Goal: Task Accomplishment & Management: Use online tool/utility

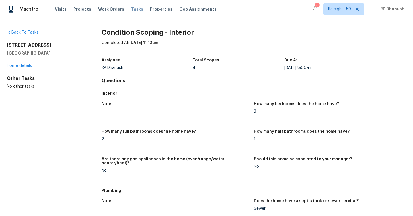
click at [133, 10] on span "Tasks" at bounding box center [137, 9] width 12 height 4
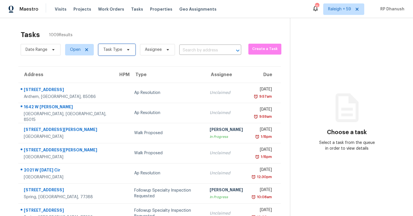
click at [110, 51] on span "Task Type" at bounding box center [112, 50] width 19 height 6
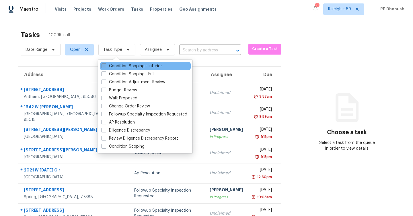
click at [115, 66] on label "Condition Scoping - Interior" at bounding box center [132, 66] width 61 height 6
click at [105, 66] on input "Condition Scoping - Interior" at bounding box center [104, 65] width 4 height 4
checkbox input "true"
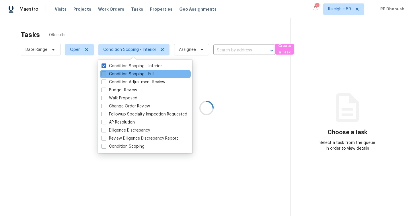
click at [115, 72] on label "Condition Scoping - Full" at bounding box center [128, 74] width 53 height 6
click at [105, 72] on input "Condition Scoping - Full" at bounding box center [104, 73] width 4 height 4
checkbox input "true"
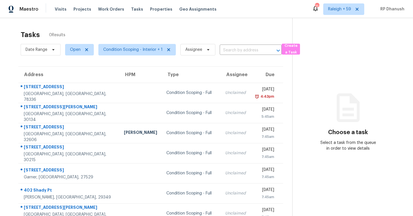
click at [342, 100] on icon at bounding box center [348, 107] width 34 height 34
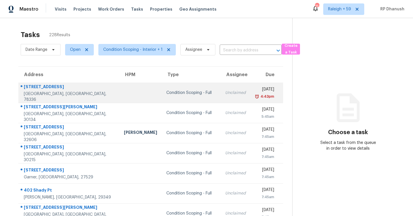
click at [221, 85] on td "Unclaimed" at bounding box center [236, 93] width 30 height 20
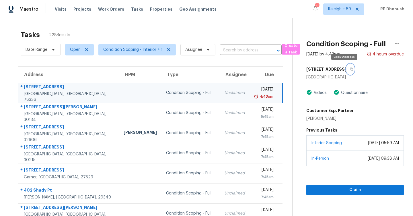
click at [350, 69] on icon "button" at bounding box center [351, 68] width 3 height 3
click at [238, 25] on div "Tasks 228 Results Date Range Open Condition Scoping - Interior + 1 Assignee ​ C…" at bounding box center [206, 158] width 413 height 281
click at [130, 50] on span "Condition Scoping - Interior + 1" at bounding box center [132, 50] width 59 height 6
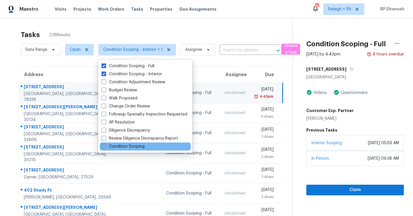
click at [123, 144] on label "Condition Scoping" at bounding box center [123, 147] width 43 height 6
click at [105, 144] on input "Condition Scoping" at bounding box center [104, 146] width 4 height 4
checkbox input "true"
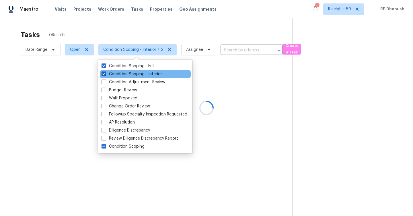
click at [122, 72] on label "Condition Scoping - Interior" at bounding box center [132, 74] width 61 height 6
click at [105, 72] on input "Condition Scoping - Interior" at bounding box center [104, 73] width 4 height 4
checkbox input "false"
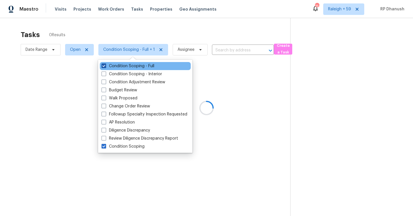
click at [122, 65] on label "Condition Scoping - Full" at bounding box center [128, 66] width 53 height 6
click at [105, 65] on input "Condition Scoping - Full" at bounding box center [104, 65] width 4 height 4
checkbox input "false"
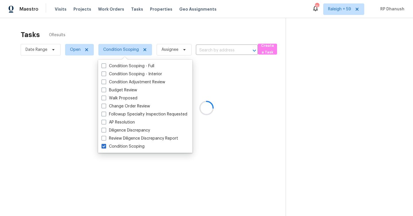
click at [350, 11] on div at bounding box center [206, 108] width 413 height 216
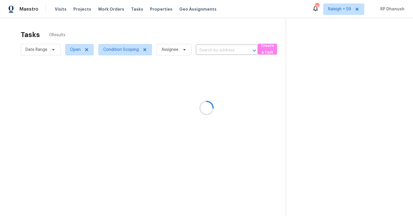
click at [345, 9] on div at bounding box center [206, 108] width 413 height 216
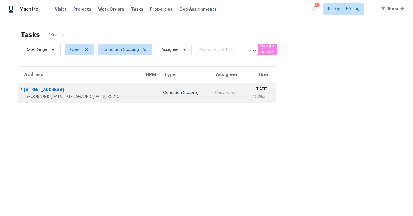
click at [249, 90] on div "[DATE]" at bounding box center [258, 89] width 19 height 7
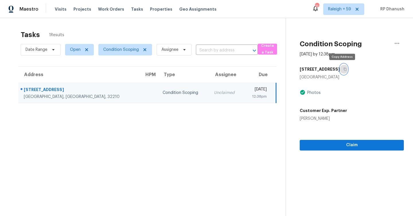
click at [342, 71] on button "button" at bounding box center [344, 69] width 8 height 10
click at [127, 48] on span "Condition Scoping" at bounding box center [121, 50] width 36 height 6
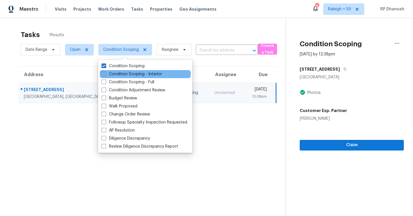
click at [130, 73] on label "Condition Scoping - Interior" at bounding box center [132, 74] width 61 height 6
click at [105, 73] on input "Condition Scoping - Interior" at bounding box center [104, 73] width 4 height 4
checkbox input "true"
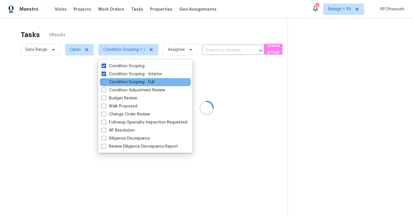
click at [130, 82] on label "Condition Scoping - Full" at bounding box center [128, 82] width 53 height 6
click at [105, 82] on input "Condition Scoping - Full" at bounding box center [104, 81] width 4 height 4
checkbox input "true"
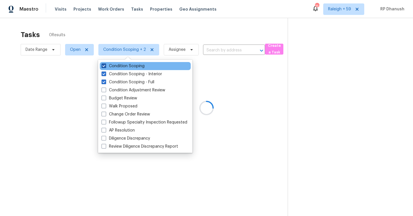
click at [123, 65] on label "Condition Scoping" at bounding box center [123, 66] width 43 height 6
click at [105, 65] on input "Condition Scoping" at bounding box center [104, 65] width 4 height 4
checkbox input "false"
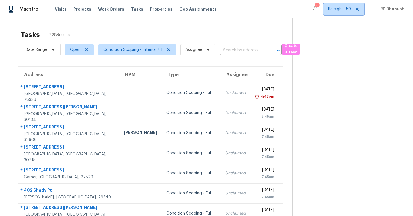
click at [338, 11] on span "Raleigh + 59" at bounding box center [339, 9] width 23 height 6
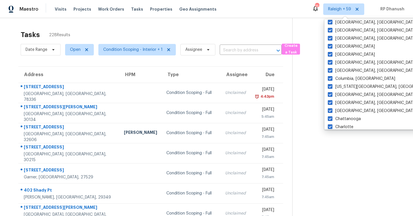
scroll to position [385, 0]
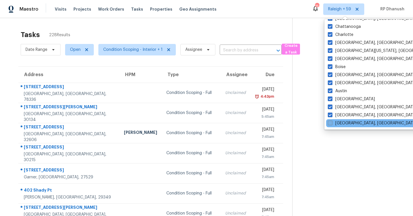
click at [345, 122] on label "[GEOGRAPHIC_DATA], [GEOGRAPHIC_DATA]" at bounding box center [372, 123] width 89 height 6
click at [332, 122] on input "[GEOGRAPHIC_DATA], [GEOGRAPHIC_DATA]" at bounding box center [330, 122] width 4 height 4
checkbox input "true"
click at [319, 74] on section at bounding box center [349, 153] width 112 height 270
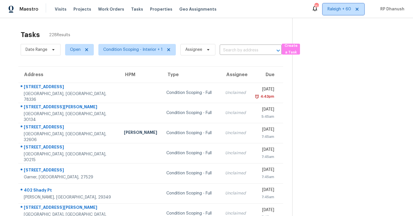
click at [340, 12] on span "Raleigh + 60" at bounding box center [344, 8] width 42 height 11
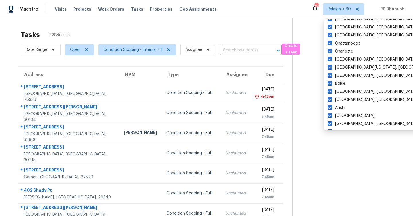
scroll to position [385, 0]
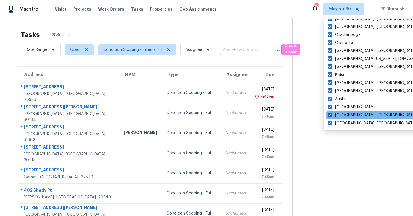
click at [356, 115] on label "[GEOGRAPHIC_DATA], [GEOGRAPHIC_DATA]" at bounding box center [372, 115] width 89 height 6
click at [332, 115] on input "[GEOGRAPHIC_DATA], [GEOGRAPHIC_DATA]" at bounding box center [330, 114] width 4 height 4
checkbox input "false"
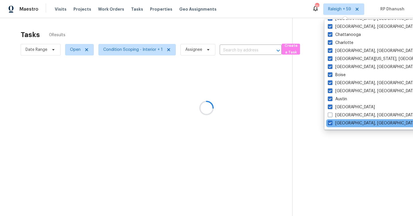
click at [356, 126] on div "[GEOGRAPHIC_DATA], [GEOGRAPHIC_DATA]" at bounding box center [384, 123] width 116 height 8
click at [349, 122] on label "[GEOGRAPHIC_DATA], [GEOGRAPHIC_DATA]" at bounding box center [372, 123] width 89 height 6
click at [332, 122] on input "[GEOGRAPHIC_DATA], [GEOGRAPHIC_DATA]" at bounding box center [330, 122] width 4 height 4
checkbox input "false"
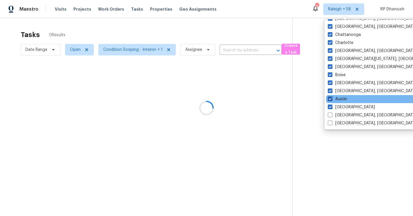
click at [334, 101] on label "Austin" at bounding box center [337, 99] width 19 height 6
click at [332, 100] on input "Austin" at bounding box center [330, 98] width 4 height 4
checkbox input "false"
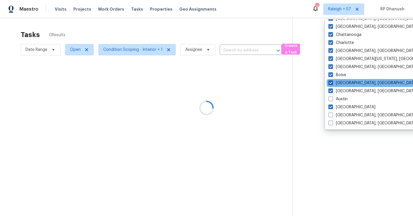
click at [332, 84] on span at bounding box center [331, 82] width 5 height 5
click at [332, 84] on input "[GEOGRAPHIC_DATA], [GEOGRAPHIC_DATA]" at bounding box center [331, 82] width 4 height 4
checkbox input "false"
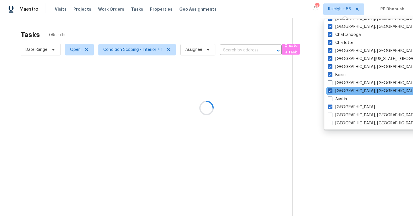
click at [332, 89] on span at bounding box center [330, 90] width 5 height 5
click at [332, 89] on input "Baltimore, MD" at bounding box center [330, 90] width 4 height 4
checkbox input "false"
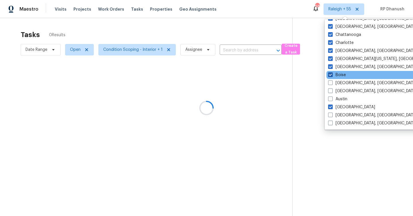
click at [331, 75] on span at bounding box center [330, 74] width 5 height 5
click at [331, 75] on input "Boise" at bounding box center [330, 74] width 4 height 4
checkbox input "false"
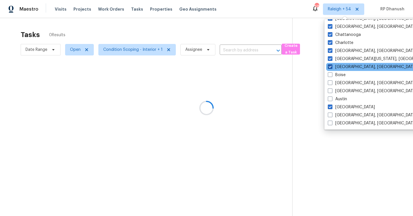
click at [330, 69] on span at bounding box center [330, 66] width 5 height 5
click at [330, 68] on input "Boston, MA" at bounding box center [330, 66] width 4 height 4
checkbox input "false"
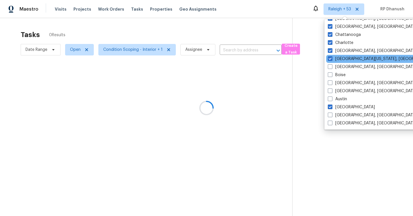
click at [330, 62] on div "Central California, CA" at bounding box center [384, 59] width 116 height 8
click at [330, 61] on span at bounding box center [330, 58] width 5 height 5
click at [330, 60] on input "Central California, CA" at bounding box center [330, 58] width 4 height 4
checkbox input "false"
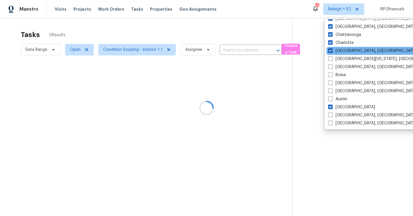
click at [330, 50] on span at bounding box center [330, 50] width 5 height 5
click at [330, 50] on input "Charleston, SC" at bounding box center [330, 50] width 4 height 4
checkbox input "false"
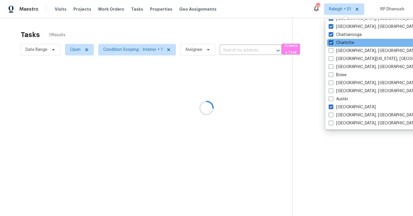
click at [330, 41] on span at bounding box center [331, 42] width 5 height 5
click at [330, 41] on input "Charlotte" at bounding box center [331, 42] width 4 height 4
checkbox input "false"
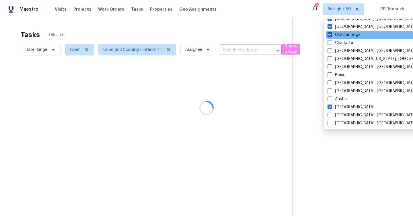
click at [330, 35] on span at bounding box center [330, 34] width 5 height 5
click at [330, 35] on input "Chattanooga" at bounding box center [330, 34] width 4 height 4
checkbox input "false"
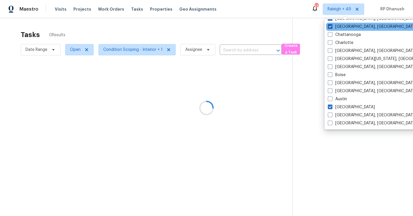
click at [330, 24] on label "Chicago, IL" at bounding box center [372, 27] width 89 height 6
click at [330, 24] on input "Chicago, IL" at bounding box center [330, 26] width 4 height 4
checkbox input "false"
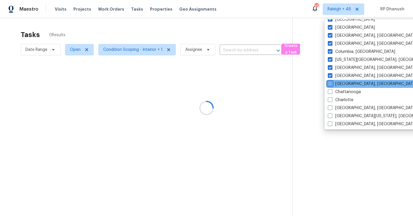
scroll to position [326, 0]
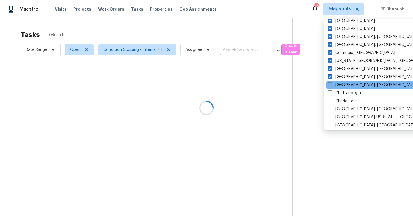
click at [330, 24] on div "Denver" at bounding box center [384, 21] width 116 height 8
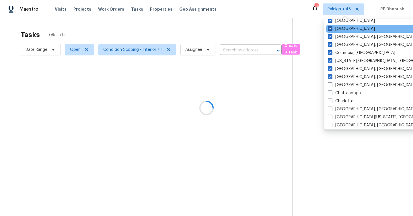
click at [331, 30] on span at bounding box center [330, 28] width 5 height 5
click at [331, 30] on input "Dallas" at bounding box center [330, 28] width 4 height 4
checkbox input "false"
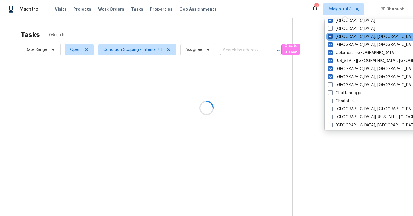
click at [331, 36] on span at bounding box center [330, 36] width 5 height 5
click at [331, 36] on input "Corpus Christi, TX" at bounding box center [330, 36] width 4 height 4
checkbox input "false"
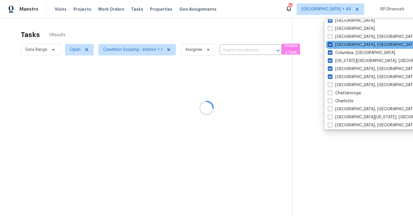
click at [331, 42] on span at bounding box center [330, 44] width 5 height 5
click at [331, 42] on input "Columbus, OH" at bounding box center [330, 44] width 4 height 4
checkbox input "false"
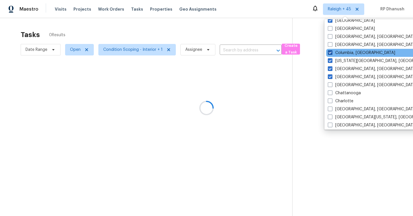
click at [332, 53] on span at bounding box center [330, 52] width 5 height 5
click at [332, 53] on input "Columbia, SC" at bounding box center [330, 52] width 4 height 4
checkbox input "false"
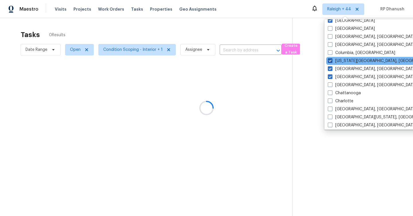
click at [332, 60] on span at bounding box center [330, 60] width 5 height 5
click at [332, 60] on input "Colorado Springs, CO" at bounding box center [330, 60] width 4 height 4
checkbox input "false"
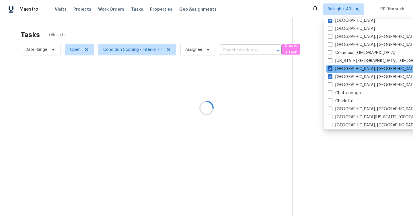
click at [332, 70] on span at bounding box center [330, 68] width 5 height 5
click at [332, 70] on input "Cleveland, OH" at bounding box center [330, 68] width 4 height 4
checkbox input "false"
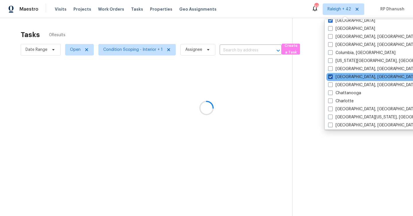
click at [333, 79] on label "Cincinnati, OH" at bounding box center [372, 77] width 89 height 6
click at [332, 78] on input "Cincinnati, OH" at bounding box center [330, 76] width 4 height 4
checkbox input "false"
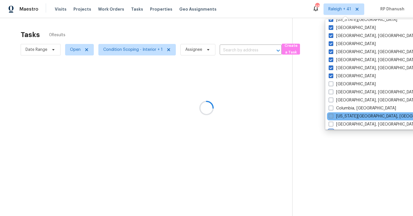
scroll to position [268, 0]
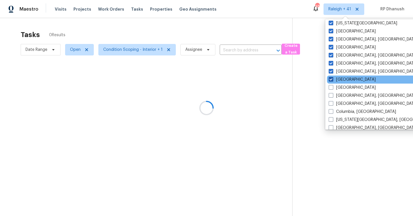
click at [331, 79] on span at bounding box center [331, 79] width 5 height 5
click at [331, 79] on input "Denver" at bounding box center [331, 79] width 4 height 4
checkbox input "false"
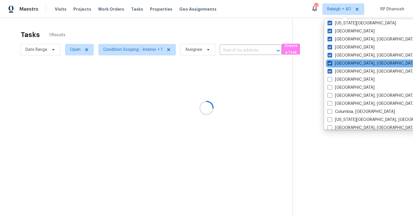
click at [332, 64] on span at bounding box center [330, 63] width 5 height 5
click at [332, 64] on input "Greensboro, NC" at bounding box center [330, 63] width 4 height 4
checkbox input "false"
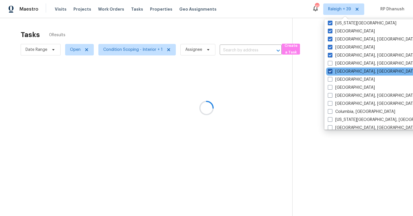
click at [330, 72] on span at bounding box center [330, 71] width 5 height 5
click at [330, 72] on input "Detroit, MI" at bounding box center [330, 71] width 4 height 4
checkbox input "false"
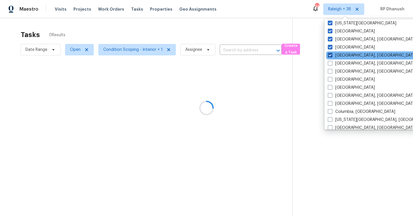
click at [330, 58] on label "Greenville, SC" at bounding box center [372, 56] width 89 height 6
click at [330, 56] on input "Greenville, SC" at bounding box center [330, 55] width 4 height 4
checkbox input "false"
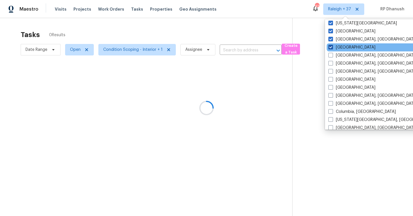
click at [330, 49] on span at bounding box center [331, 47] width 5 height 5
click at [330, 48] on input "Houston" at bounding box center [331, 46] width 4 height 4
checkbox input "false"
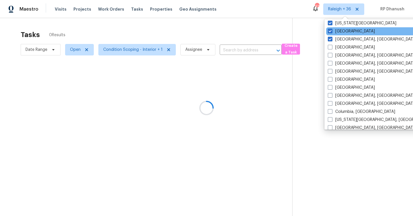
click at [330, 34] on div "Jacksonville" at bounding box center [384, 31] width 116 height 8
click at [330, 31] on span at bounding box center [330, 31] width 5 height 5
click at [330, 31] on input "Jacksonville" at bounding box center [330, 30] width 4 height 4
checkbox input "false"
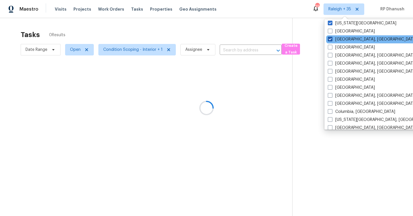
click at [329, 39] on span at bounding box center [330, 39] width 5 height 5
click at [329, 39] on input "Indianapolis, IN" at bounding box center [330, 38] width 4 height 4
checkbox input "false"
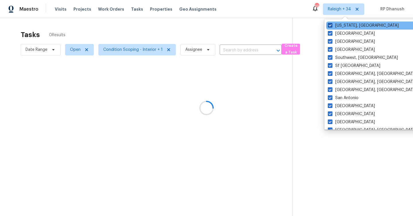
click at [334, 23] on label "Washington, DC" at bounding box center [363, 26] width 71 height 6
click at [332, 23] on input "Washington, DC" at bounding box center [330, 25] width 4 height 4
checkbox input "false"
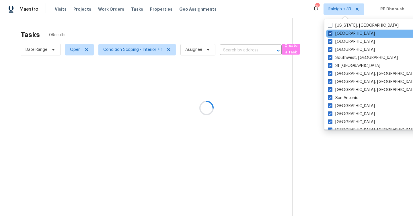
click at [333, 36] on label "Tucson" at bounding box center [351, 34] width 47 height 6
click at [332, 34] on input "Tucson" at bounding box center [330, 33] width 4 height 4
checkbox input "false"
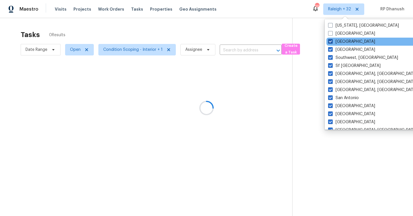
click at [333, 41] on label "Tampa" at bounding box center [351, 42] width 47 height 6
click at [332, 41] on input "Tampa" at bounding box center [330, 41] width 4 height 4
checkbox input "false"
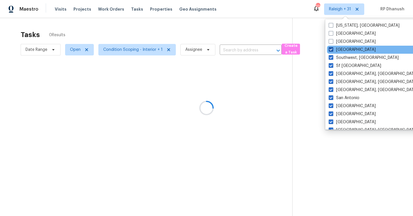
click at [333, 47] on span at bounding box center [331, 49] width 5 height 5
click at [333, 47] on input "St Louis" at bounding box center [331, 49] width 4 height 4
checkbox input "false"
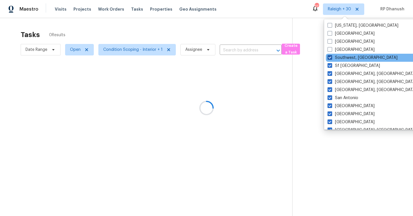
click at [333, 55] on label "Southwest, FL" at bounding box center [363, 58] width 70 height 6
click at [332, 55] on input "Southwest, FL" at bounding box center [330, 57] width 4 height 4
checkbox input "false"
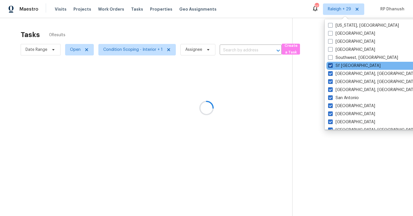
click at [330, 67] on span at bounding box center [330, 65] width 5 height 5
click at [330, 67] on input "Sf Bay Area" at bounding box center [330, 65] width 4 height 4
checkbox input "false"
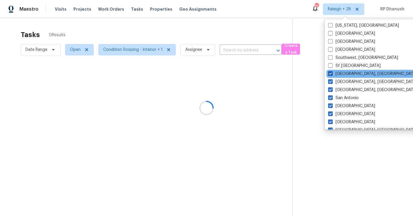
click at [330, 71] on span at bounding box center [330, 73] width 5 height 5
click at [330, 71] on input "Seattle, WA" at bounding box center [330, 73] width 4 height 4
checkbox input "false"
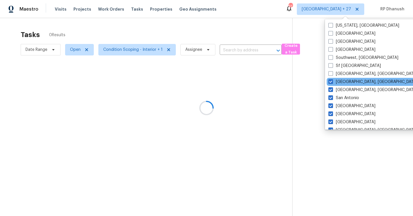
click at [331, 78] on div "Savannah, GA" at bounding box center [385, 82] width 116 height 8
click at [331, 82] on span at bounding box center [331, 81] width 5 height 5
click at [331, 82] on input "Savannah, GA" at bounding box center [331, 81] width 4 height 4
checkbox input "false"
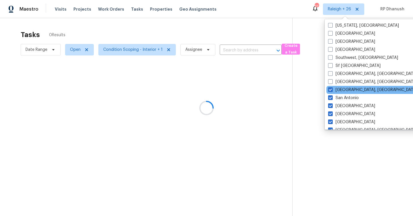
click at [331, 86] on div "San Diego, CA" at bounding box center [385, 90] width 116 height 8
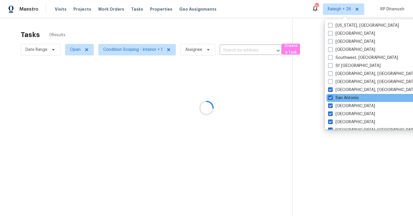
click at [332, 94] on div "San Antonio" at bounding box center [385, 98] width 116 height 8
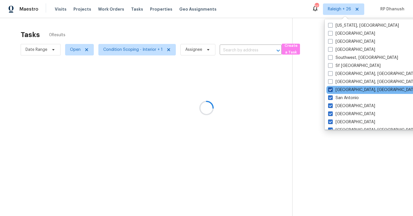
click at [332, 90] on span at bounding box center [330, 89] width 5 height 5
click at [332, 90] on input "San Diego, CA" at bounding box center [330, 89] width 4 height 4
checkbox input "false"
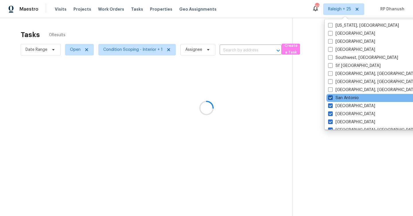
click at [332, 96] on span at bounding box center [330, 97] width 5 height 5
click at [332, 96] on input "San Antonio" at bounding box center [330, 97] width 4 height 4
checkbox input "false"
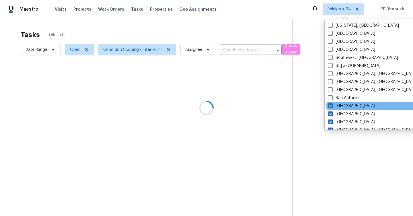
click at [332, 102] on div "Salt Lake City" at bounding box center [385, 106] width 116 height 8
click at [332, 106] on span at bounding box center [330, 105] width 5 height 5
click at [332, 106] on input "Salt Lake City" at bounding box center [330, 105] width 4 height 4
checkbox input "false"
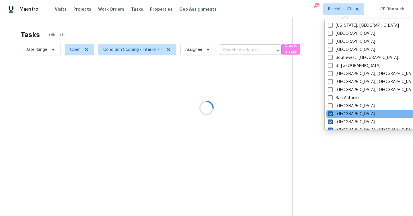
click at [331, 114] on span at bounding box center [330, 113] width 5 height 5
click at [331, 114] on input "Sacramento" at bounding box center [330, 113] width 4 height 4
checkbox input "false"
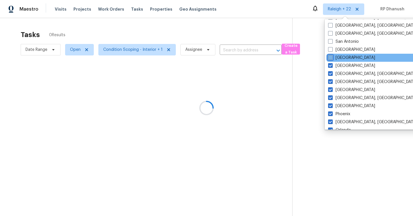
scroll to position [65, 0]
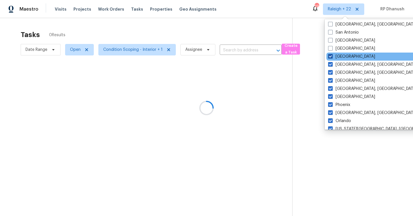
click at [337, 57] on label "Riverside" at bounding box center [351, 57] width 47 height 6
click at [332, 57] on input "Riverside" at bounding box center [330, 56] width 4 height 4
checkbox input "false"
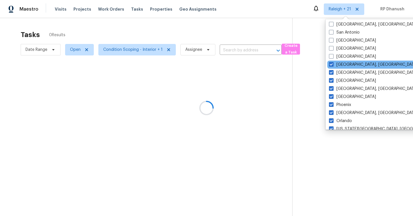
click at [335, 61] on div "Richmond, VA" at bounding box center [386, 65] width 116 height 8
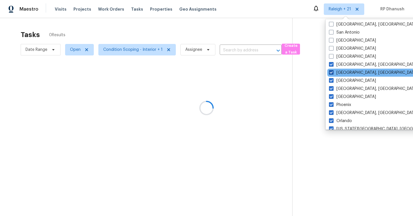
click at [333, 72] on span at bounding box center [331, 72] width 5 height 5
click at [333, 72] on input "Reno, NV" at bounding box center [331, 72] width 4 height 4
checkbox input "false"
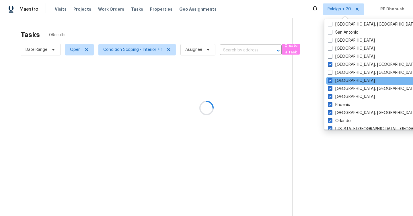
click at [333, 77] on div "Raleigh" at bounding box center [384, 81] width 116 height 8
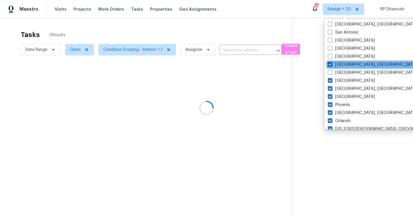
click at [333, 65] on label "Richmond, VA" at bounding box center [372, 65] width 89 height 6
click at [332, 65] on input "Richmond, VA" at bounding box center [330, 64] width 4 height 4
checkbox input "false"
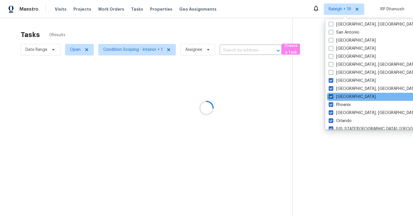
click at [334, 96] on label "Portland" at bounding box center [352, 97] width 47 height 6
click at [333, 96] on input "Portland" at bounding box center [331, 96] width 4 height 4
checkbox input "false"
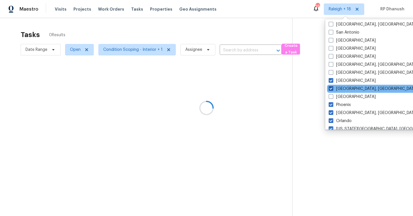
click at [332, 88] on span at bounding box center [331, 88] width 5 height 5
click at [332, 88] on input "Prescott, AZ" at bounding box center [331, 88] width 4 height 4
checkbox input "false"
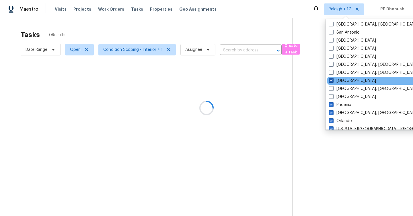
click at [332, 81] on span at bounding box center [331, 80] width 5 height 5
click at [332, 81] on input "Raleigh" at bounding box center [331, 80] width 4 height 4
checkbox input "false"
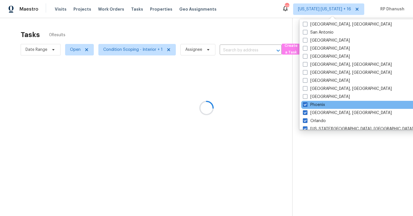
click at [314, 109] on div "Phoenix" at bounding box center [359, 105] width 116 height 8
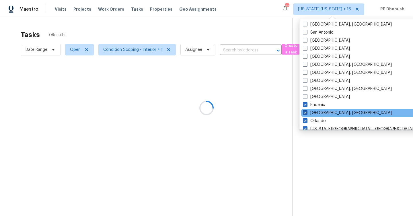
click at [310, 114] on label "Philadelphia, PA" at bounding box center [347, 113] width 89 height 6
click at [307, 114] on input "Philadelphia, PA" at bounding box center [305, 112] width 4 height 4
checkbox input "false"
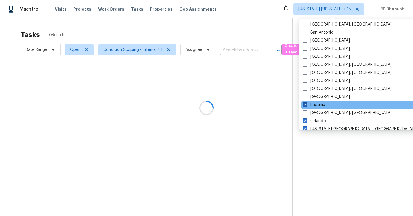
click at [310, 106] on label "Phoenix" at bounding box center [314, 105] width 22 height 6
click at [307, 106] on input "Phoenix" at bounding box center [305, 104] width 4 height 4
checkbox input "false"
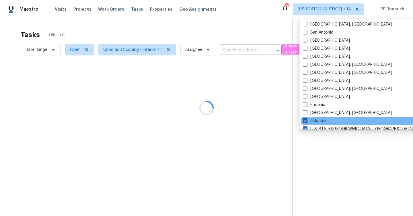
click at [307, 118] on span at bounding box center [305, 120] width 5 height 5
click at [307, 118] on input "Orlando" at bounding box center [305, 120] width 4 height 4
checkbox input "false"
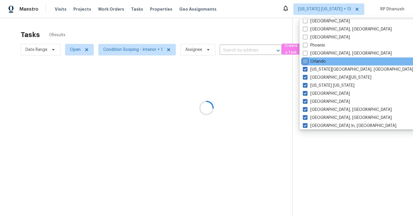
scroll to position [140, 0]
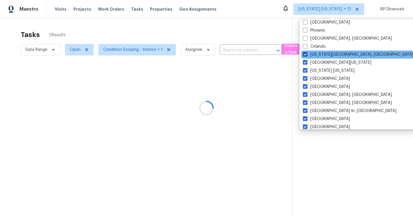
click at [307, 55] on span at bounding box center [305, 54] width 5 height 5
click at [307, 55] on input "Oklahoma City, OK" at bounding box center [305, 54] width 4 height 4
checkbox input "false"
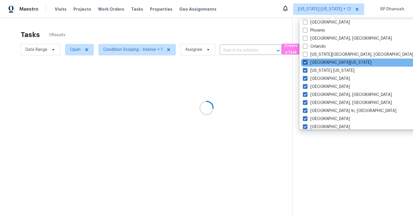
click at [306, 61] on span at bounding box center [305, 62] width 5 height 5
click at [306, 61] on input "Northern Colorado" at bounding box center [305, 62] width 4 height 4
checkbox input "false"
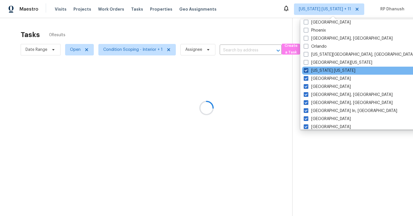
click at [306, 71] on span at bounding box center [306, 70] width 5 height 5
click at [306, 71] on input "New York New Jersey" at bounding box center [306, 70] width 4 height 4
checkbox input "false"
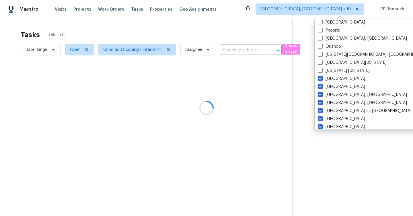
click at [306, 77] on div at bounding box center [206, 108] width 413 height 216
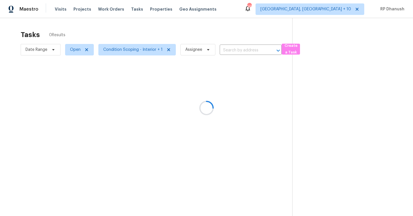
click at [336, 10] on div at bounding box center [206, 108] width 413 height 216
click at [337, 11] on div at bounding box center [206, 108] width 413 height 216
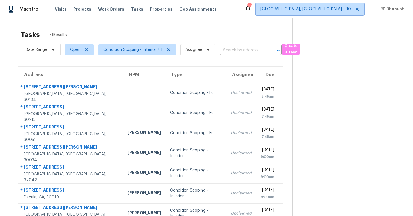
click at [337, 11] on span "Knoxville, TN + 10" at bounding box center [306, 9] width 91 height 6
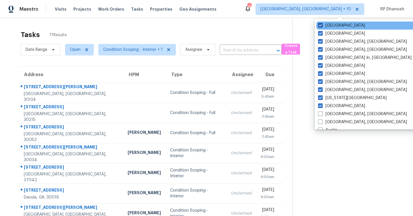
click at [338, 25] on label "Nashville" at bounding box center [341, 26] width 47 height 6
click at [322, 25] on input "Nashville" at bounding box center [320, 25] width 4 height 4
checkbox input "false"
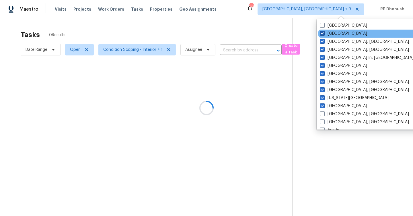
click at [333, 32] on label "Minneapolis" at bounding box center [343, 34] width 47 height 6
click at [324, 32] on input "Minneapolis" at bounding box center [322, 33] width 4 height 4
checkbox input "false"
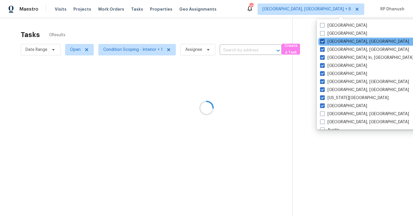
click at [327, 40] on label "Miami, FL" at bounding box center [364, 42] width 89 height 6
click at [324, 40] on input "Miami, FL" at bounding box center [322, 41] width 4 height 4
checkbox input "false"
click at [325, 45] on div "Miami, FL" at bounding box center [377, 42] width 116 height 8
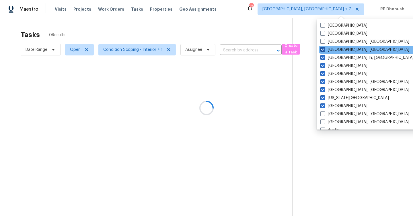
click at [325, 52] on label "Memphis, TN" at bounding box center [365, 50] width 89 height 6
click at [324, 51] on input "Memphis, TN" at bounding box center [323, 49] width 4 height 4
checkbox input "false"
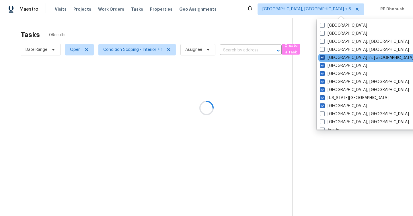
click at [322, 58] on span at bounding box center [322, 57] width 5 height 5
click at [322, 58] on input "Louisville In, KY" at bounding box center [322, 57] width 4 height 4
checkbox input "false"
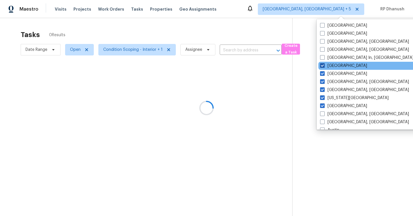
click at [322, 63] on label "Los Angeles" at bounding box center [343, 66] width 47 height 6
click at [322, 63] on input "Los Angeles" at bounding box center [322, 65] width 4 height 4
checkbox input "false"
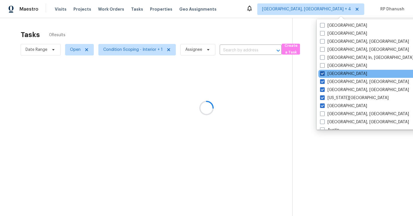
click at [322, 71] on span at bounding box center [322, 73] width 5 height 5
click at [322, 71] on input "Las Vegas" at bounding box center [322, 73] width 4 height 4
checkbox input "false"
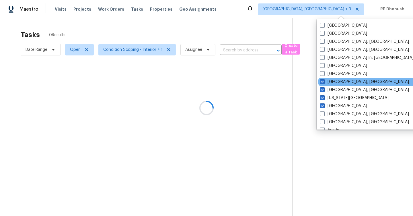
click at [323, 78] on div "Knoxville, TN" at bounding box center [377, 82] width 116 height 8
click at [323, 86] on div "Knoxville, TN" at bounding box center [377, 82] width 116 height 8
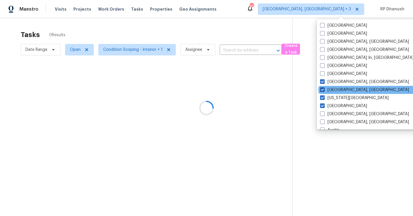
click at [323, 89] on span at bounding box center [322, 89] width 5 height 5
click at [323, 89] on input "Killeen, TX" at bounding box center [322, 89] width 4 height 4
checkbox input "false"
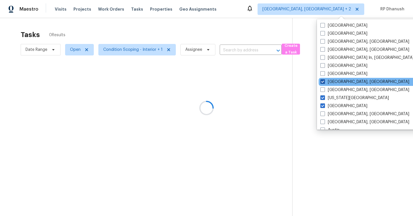
click at [324, 79] on span at bounding box center [323, 81] width 5 height 5
click at [324, 79] on input "Knoxville, TN" at bounding box center [323, 81] width 4 height 4
checkbox input "false"
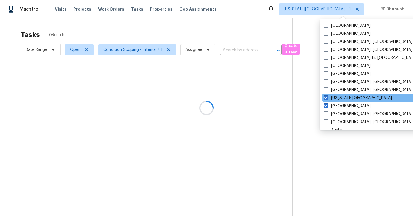
click at [324, 94] on div "Kansas City" at bounding box center [380, 98] width 116 height 8
click at [327, 96] on span at bounding box center [326, 97] width 5 height 5
click at [327, 96] on input "Kansas City" at bounding box center [326, 97] width 4 height 4
checkbox input "false"
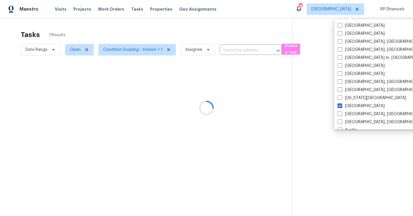
click at [345, 156] on div at bounding box center [206, 108] width 413 height 216
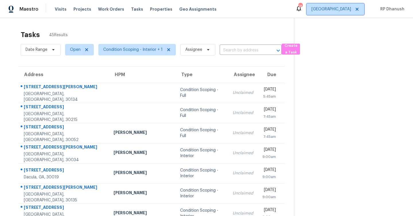
click at [351, 7] on span "Atlanta" at bounding box center [332, 9] width 40 height 6
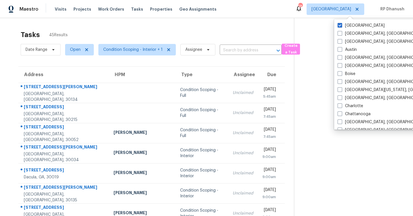
click at [288, 41] on div "Tasks 45 Results" at bounding box center [158, 34] width 274 height 15
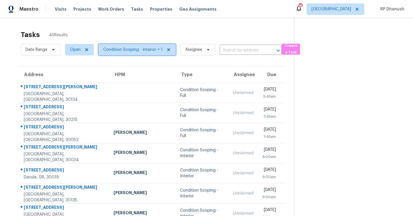
click at [121, 50] on span "Condition Scoping - Interior + 1" at bounding box center [132, 50] width 59 height 6
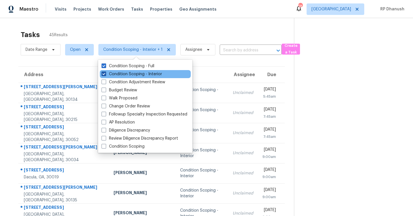
click at [143, 72] on label "Condition Scoping - Interior" at bounding box center [132, 74] width 61 height 6
click at [105, 72] on input "Condition Scoping - Interior" at bounding box center [104, 73] width 4 height 4
checkbox input "false"
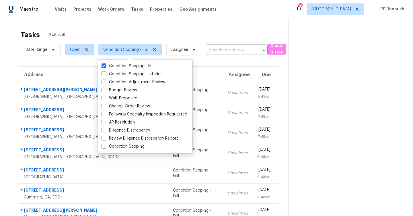
drag, startPoint x: 139, startPoint y: 26, endPoint x: 132, endPoint y: 38, distance: 13.5
click at [139, 26] on div "Tasks 34 Results Date Range Open Condition Scoping - Full Assignee ​ Create a T…" at bounding box center [206, 158] width 413 height 281
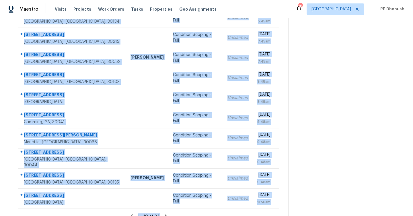
scroll to position [83, 0]
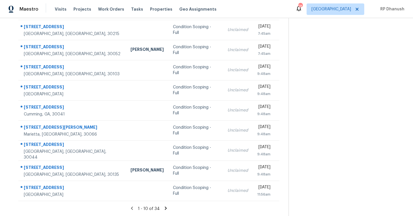
drag, startPoint x: 24, startPoint y: 84, endPoint x: 286, endPoint y: 191, distance: 283.5
click at [286, 191] on div "Address HPM Type Assignee Due 7712 Autry Cir Douglasville, GA, 30134 Condition …" at bounding box center [149, 92] width 280 height 218
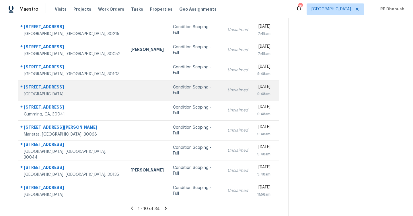
copy table "Address HPM Type Assignee Due"
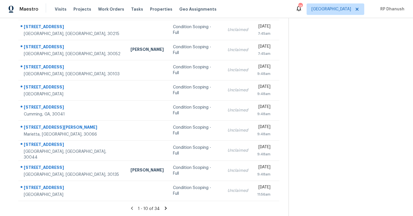
click at [163, 207] on icon at bounding box center [165, 208] width 5 height 5
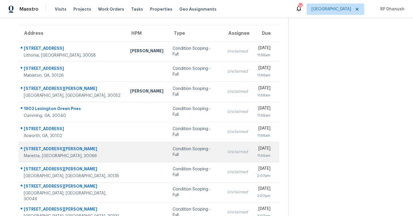
scroll to position [41, 0]
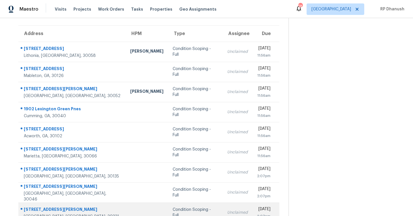
drag, startPoint x: 17, startPoint y: 45, endPoint x: 267, endPoint y: 212, distance: 300.2
click at [267, 212] on div "Address HPM Type Assignee Due 6507 Swift Creek Dr Lithonia, GA, 30058 Ryan Foga…" at bounding box center [149, 134] width 280 height 218
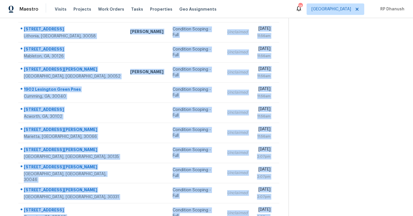
scroll to position [83, 0]
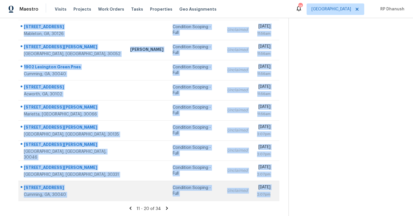
drag, startPoint x: 22, startPoint y: 42, endPoint x: 272, endPoint y: 196, distance: 293.9
click at [272, 196] on tbody "6507 Swift Creek Dr Lithonia, GA, 30058 Ryan Fogarty Condition Scoping - Full U…" at bounding box center [148, 100] width 261 height 201
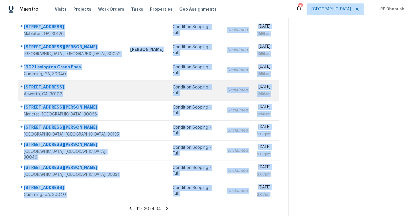
copy tbody "6507 Swift Creek Dr Lithonia, GA, 30058 Ryan Fogarty Condition Scoping - Full U…"
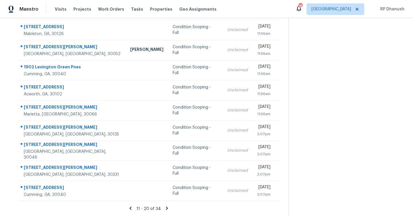
click at [166, 207] on icon at bounding box center [166, 208] width 5 height 5
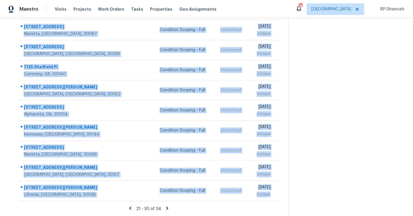
drag, startPoint x: 23, startPoint y: 87, endPoint x: 270, endPoint y: 200, distance: 272.5
click at [270, 200] on table "Address HPM Type Assignee Due 4548 Dawes Cir Fairburn, GA, 30213 Condition Scop…" at bounding box center [148, 92] width 261 height 217
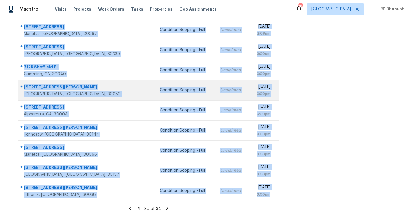
copy tbody "4548 Dawes Cir Fairburn, GA, 30213 Condition Scoping - Full Unclaimed Wed, Aug …"
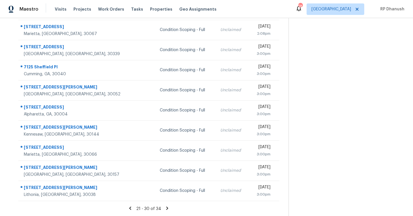
click at [166, 206] on icon at bounding box center [167, 207] width 2 height 3
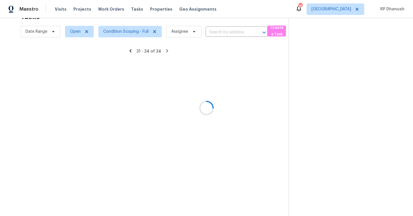
scroll to position [18, 0]
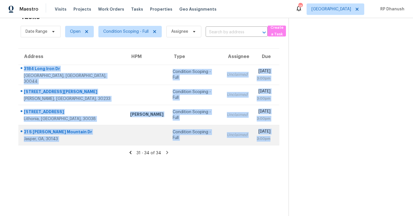
drag, startPoint x: 23, startPoint y: 69, endPoint x: 272, endPoint y: 140, distance: 259.0
click at [272, 140] on tbody "3184 Long Iron Dr Lawrenceville, GA, 30044 Condition Scoping - Full Unclaimed W…" at bounding box center [148, 105] width 261 height 80
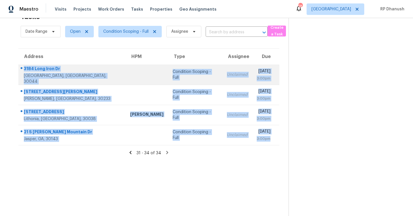
copy tbody "3184 Long Iron Dr Lawrenceville, GA, 30044 Condition Scoping - Full Unclaimed W…"
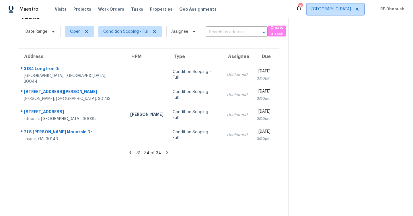
click at [347, 11] on span "Atlanta" at bounding box center [332, 9] width 40 height 6
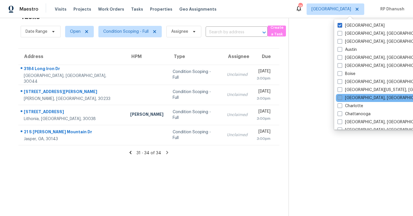
scroll to position [385, 0]
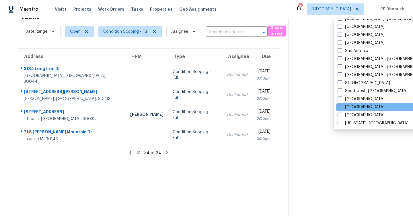
click at [352, 107] on label "Tampa" at bounding box center [361, 107] width 47 height 6
click at [342, 107] on input "Tampa" at bounding box center [340, 106] width 4 height 4
checkbox input "true"
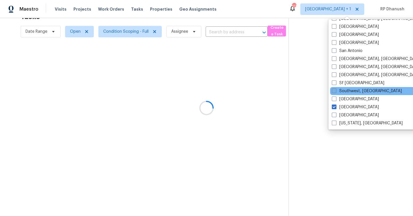
click at [357, 91] on label "Southwest, FL" at bounding box center [367, 91] width 70 height 6
click at [336, 91] on input "Southwest, FL" at bounding box center [334, 90] width 4 height 4
checkbox input "true"
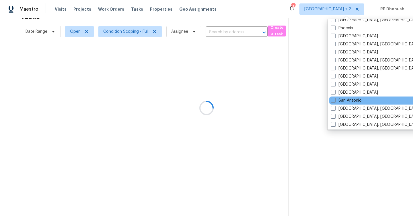
scroll to position [325, 0]
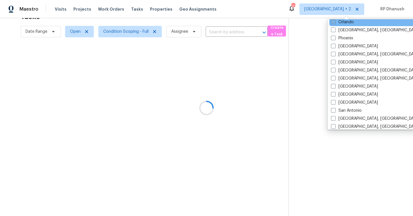
click at [350, 22] on label "Orlando" at bounding box center [342, 22] width 23 height 6
click at [335, 22] on input "Orlando" at bounding box center [333, 21] width 4 height 4
checkbox input "true"
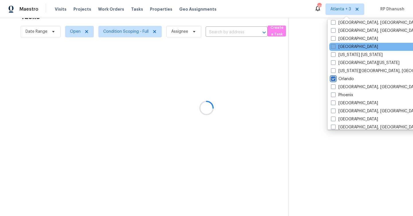
scroll to position [257, 0]
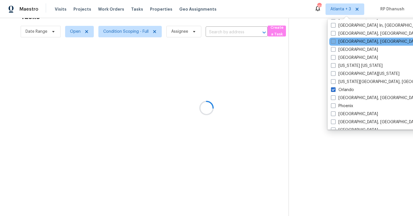
click at [348, 40] on label "Miami, FL" at bounding box center [375, 42] width 89 height 6
click at [335, 40] on input "Miami, FL" at bounding box center [333, 41] width 4 height 4
checkbox input "true"
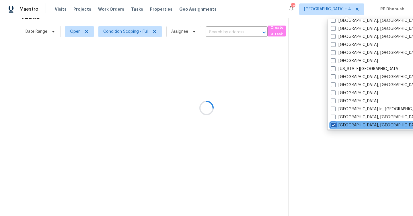
scroll to position [169, 0]
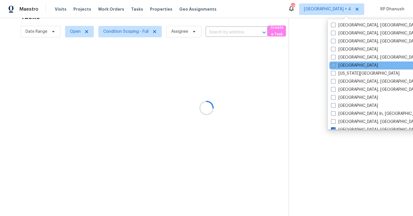
click at [349, 62] on div "Jacksonville" at bounding box center [388, 65] width 116 height 8
click at [348, 65] on label "Jacksonville" at bounding box center [354, 66] width 47 height 6
click at [335, 65] on input "Jacksonville" at bounding box center [333, 65] width 4 height 4
checkbox input "true"
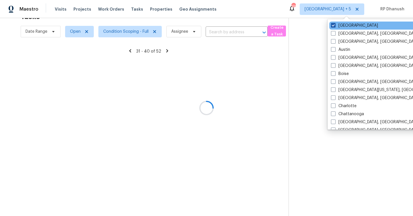
click at [337, 25] on label "Atlanta" at bounding box center [354, 26] width 47 height 6
click at [335, 25] on input "Atlanta" at bounding box center [333, 25] width 4 height 4
checkbox input "false"
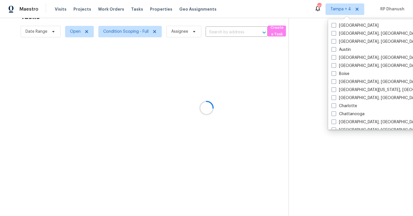
click at [340, 8] on div at bounding box center [206, 108] width 413 height 216
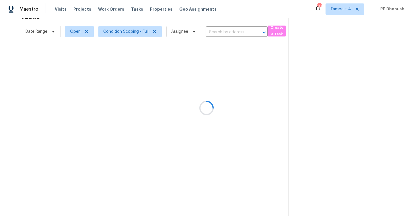
click at [340, 8] on div at bounding box center [206, 108] width 413 height 216
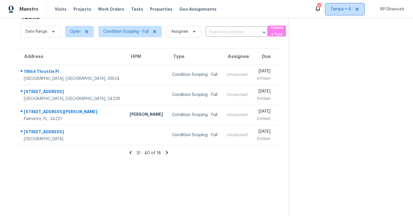
click at [340, 9] on span "Tampa + 4" at bounding box center [341, 9] width 21 height 6
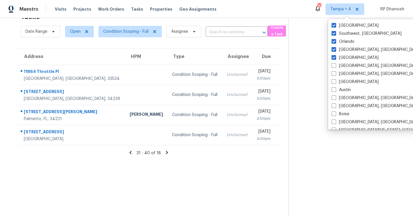
click at [318, 46] on section at bounding box center [346, 108] width 115 height 216
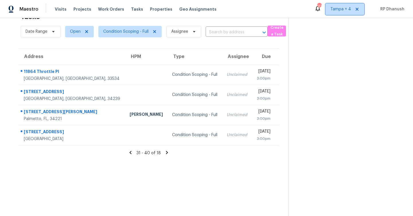
click at [346, 13] on span "Tampa + 4" at bounding box center [345, 8] width 39 height 11
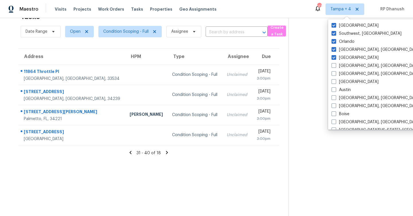
click at [318, 56] on section at bounding box center [346, 108] width 115 height 216
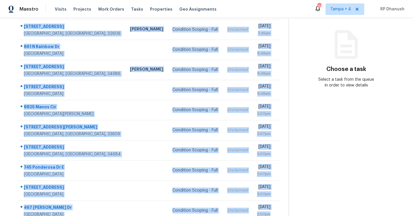
scroll to position [83, 0]
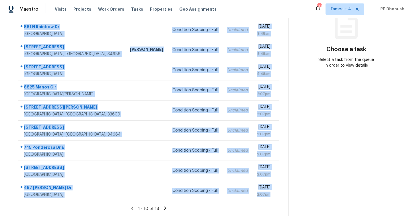
drag, startPoint x: 23, startPoint y: 86, endPoint x: 266, endPoint y: 202, distance: 269.0
click at [266, 202] on section "Tasks 18 Results Date Range Open Condition Scoping - Full Assignee ​ Create a T…" at bounding box center [149, 80] width 280 height 272
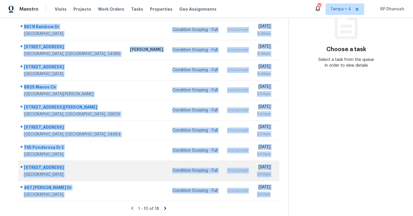
copy tbody "[STREET_ADDRESS] [PERSON_NAME] Condition Scoping - Full Unclaimed [DATE] 7:45am…"
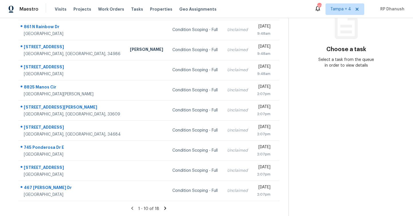
click at [164, 208] on icon at bounding box center [165, 207] width 2 height 3
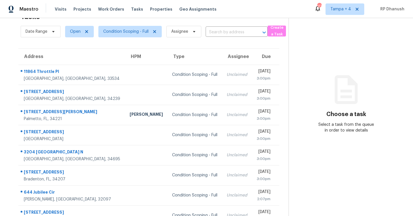
scroll to position [43, 0]
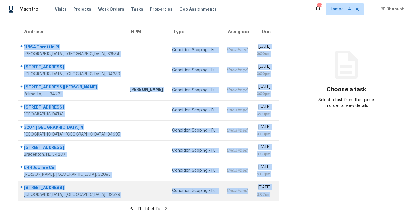
drag, startPoint x: 24, startPoint y: 42, endPoint x: 276, endPoint y: 196, distance: 295.5
click at [276, 196] on tbody "11864 Throttle Pl Gibsonton, FL, 33534 Condition Scoping - Full Unclaimed Wed, …" at bounding box center [148, 120] width 261 height 161
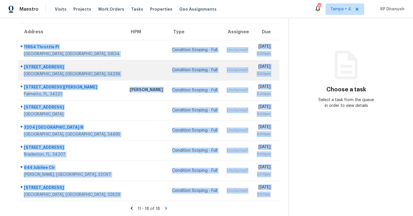
copy tbody "11864 Throttle Pl Gibsonton, FL, 33534 Condition Scoping - Full Unclaimed Wed, …"
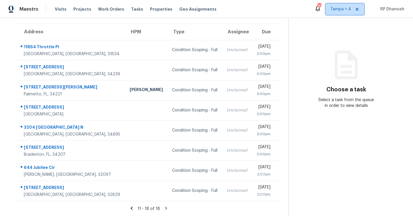
click at [343, 11] on span "Tampa + 4" at bounding box center [341, 9] width 21 height 6
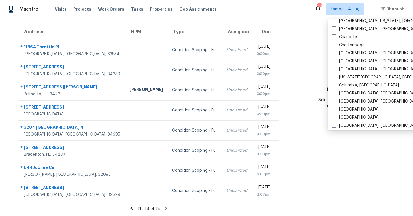
scroll to position [131, 0]
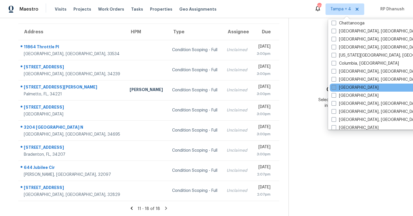
click at [348, 86] on label "[GEOGRAPHIC_DATA]" at bounding box center [355, 88] width 47 height 6
click at [336, 86] on input "[GEOGRAPHIC_DATA]" at bounding box center [334, 87] width 4 height 4
checkbox input "true"
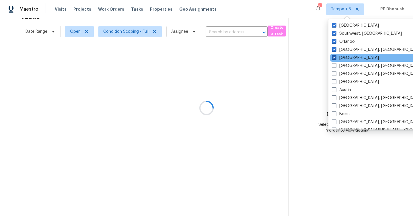
click at [337, 56] on label "[GEOGRAPHIC_DATA]" at bounding box center [355, 58] width 47 height 6
click at [336, 56] on input "[GEOGRAPHIC_DATA]" at bounding box center [334, 57] width 4 height 4
checkbox input "false"
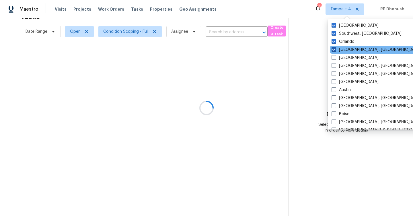
click at [337, 49] on label "[GEOGRAPHIC_DATA], [GEOGRAPHIC_DATA]" at bounding box center [376, 50] width 89 height 6
click at [336, 49] on input "[GEOGRAPHIC_DATA], [GEOGRAPHIC_DATA]" at bounding box center [334, 49] width 4 height 4
checkbox input "false"
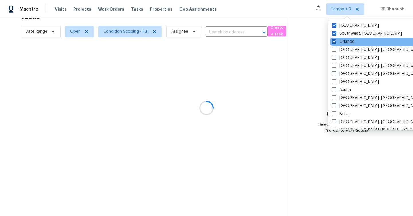
click at [337, 43] on label "Orlando" at bounding box center [343, 42] width 23 height 6
click at [336, 42] on input "Orlando" at bounding box center [334, 41] width 4 height 4
checkbox input "false"
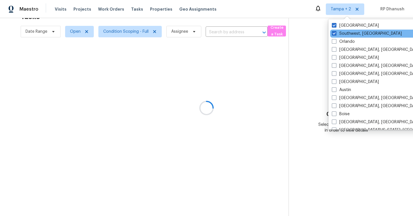
click at [337, 37] on div "Southwest, [GEOGRAPHIC_DATA]" at bounding box center [388, 34] width 116 height 8
click at [337, 33] on label "Southwest, [GEOGRAPHIC_DATA]" at bounding box center [367, 34] width 70 height 6
click at [336, 33] on input "Southwest, [GEOGRAPHIC_DATA]" at bounding box center [334, 33] width 4 height 4
checkbox input "false"
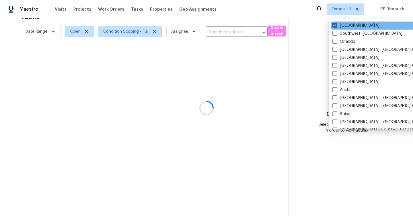
click at [337, 24] on span at bounding box center [335, 25] width 5 height 5
click at [336, 24] on input "[GEOGRAPHIC_DATA]" at bounding box center [335, 25] width 4 height 4
checkbox input "false"
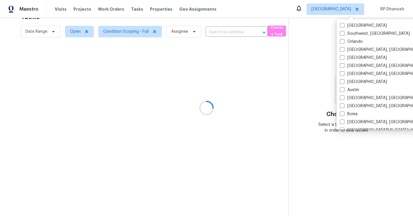
click at [303, 42] on div at bounding box center [206, 108] width 413 height 216
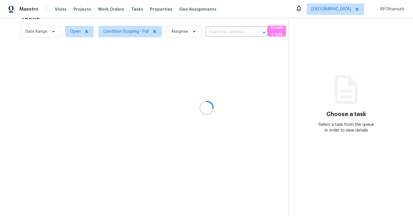
click at [348, 11] on div at bounding box center [206, 108] width 413 height 216
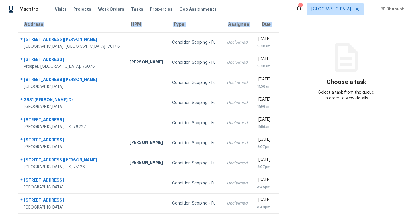
scroll to position [52, 0]
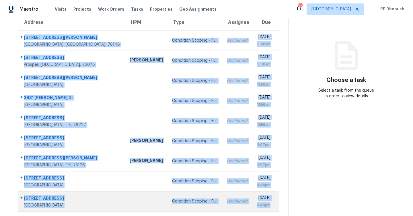
drag, startPoint x: 24, startPoint y: 86, endPoint x: 274, endPoint y: 209, distance: 278.8
click at [274, 209] on tbody "6308 Kary Lynn Dr S Watauga, TX, 76148 Condition Scoping - Full Unclaimed Wed, …" at bounding box center [148, 120] width 261 height 181
copy tbody "6308 Kary Lynn Dr S Watauga, TX, 76148 Condition Scoping - Full Unclaimed Wed, …"
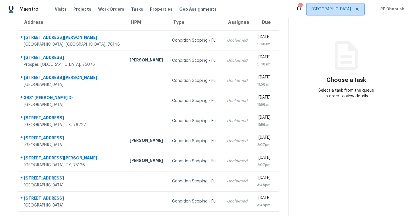
click at [344, 7] on span "[GEOGRAPHIC_DATA]" at bounding box center [332, 9] width 40 height 6
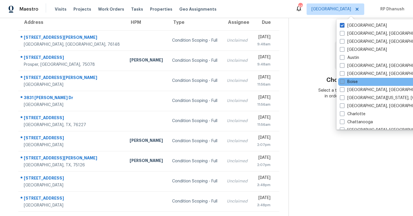
scroll to position [385, 0]
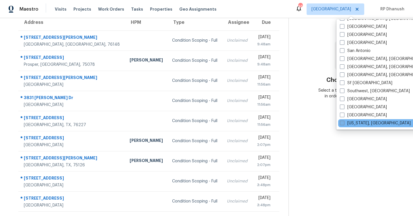
click at [352, 124] on label "[US_STATE], [GEOGRAPHIC_DATA]" at bounding box center [375, 123] width 71 height 6
click at [344, 124] on input "[US_STATE], [GEOGRAPHIC_DATA]" at bounding box center [342, 122] width 4 height 4
checkbox input "true"
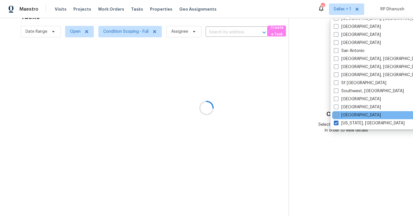
click at [352, 114] on label "[GEOGRAPHIC_DATA]" at bounding box center [357, 115] width 47 height 6
click at [338, 114] on input "[GEOGRAPHIC_DATA]" at bounding box center [336, 114] width 4 height 4
checkbox input "true"
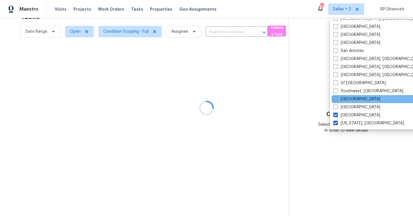
click at [349, 100] on label "[GEOGRAPHIC_DATA]" at bounding box center [357, 99] width 47 height 6
click at [337, 100] on input "[GEOGRAPHIC_DATA]" at bounding box center [336, 98] width 4 height 4
checkbox input "true"
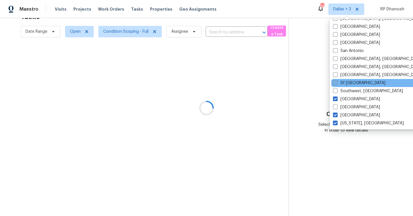
click at [353, 85] on label "Sf [GEOGRAPHIC_DATA]" at bounding box center [359, 83] width 53 height 6
click at [337, 84] on input "Sf [GEOGRAPHIC_DATA]" at bounding box center [335, 82] width 4 height 4
checkbox input "true"
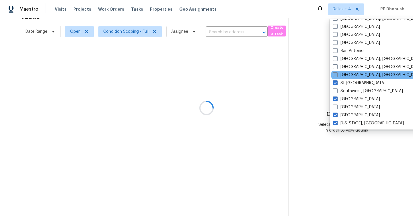
click at [353, 77] on label "[GEOGRAPHIC_DATA], [GEOGRAPHIC_DATA]" at bounding box center [377, 75] width 89 height 6
click at [337, 76] on input "[GEOGRAPHIC_DATA], [GEOGRAPHIC_DATA]" at bounding box center [335, 74] width 4 height 4
checkbox input "true"
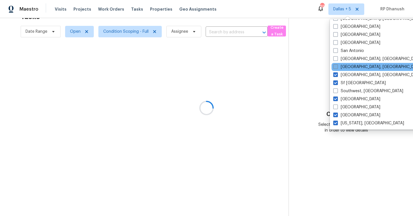
click at [353, 67] on label "[GEOGRAPHIC_DATA], [GEOGRAPHIC_DATA]" at bounding box center [378, 67] width 89 height 6
click at [337, 67] on input "[GEOGRAPHIC_DATA], [GEOGRAPHIC_DATA]" at bounding box center [336, 66] width 4 height 4
checkbox input "true"
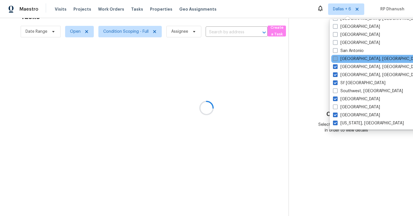
click at [353, 57] on label "[GEOGRAPHIC_DATA], [GEOGRAPHIC_DATA]" at bounding box center [377, 59] width 89 height 6
click at [337, 57] on input "[GEOGRAPHIC_DATA], [GEOGRAPHIC_DATA]" at bounding box center [335, 58] width 4 height 4
checkbox input "true"
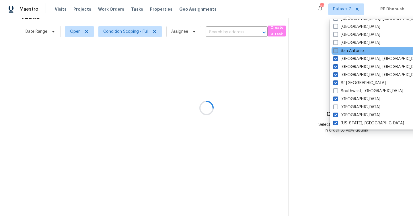
click at [353, 52] on label "San Antonio" at bounding box center [349, 51] width 31 height 6
click at [337, 52] on input "San Antonio" at bounding box center [336, 50] width 4 height 4
checkbox input "true"
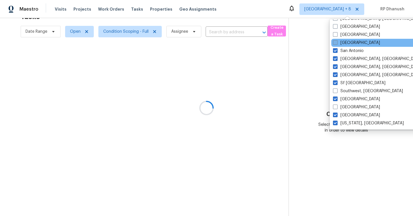
click at [353, 44] on label "[GEOGRAPHIC_DATA]" at bounding box center [356, 43] width 47 height 6
click at [337, 44] on input "[GEOGRAPHIC_DATA]" at bounding box center [335, 42] width 4 height 4
checkbox input "true"
click at [353, 39] on div "[GEOGRAPHIC_DATA]" at bounding box center [390, 43] width 116 height 8
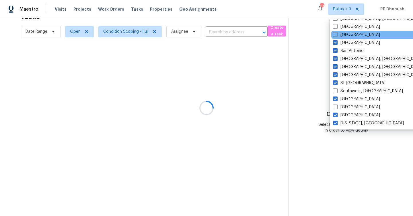
click at [353, 38] on div "[GEOGRAPHIC_DATA]" at bounding box center [390, 35] width 116 height 8
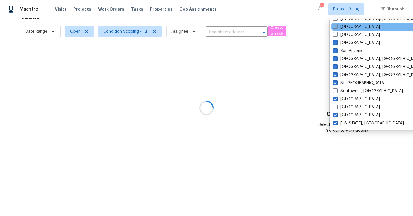
click at [353, 28] on label "[GEOGRAPHIC_DATA]" at bounding box center [356, 27] width 47 height 6
click at [337, 28] on input "[GEOGRAPHIC_DATA]" at bounding box center [335, 26] width 4 height 4
checkbox input "true"
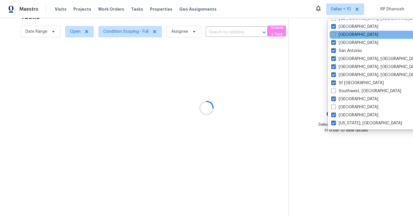
click at [353, 32] on label "[GEOGRAPHIC_DATA]" at bounding box center [355, 35] width 47 height 6
click at [335, 32] on input "[GEOGRAPHIC_DATA]" at bounding box center [334, 34] width 4 height 4
checkbox input "true"
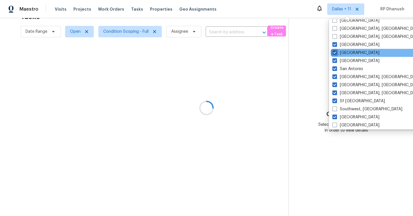
scroll to position [350, 0]
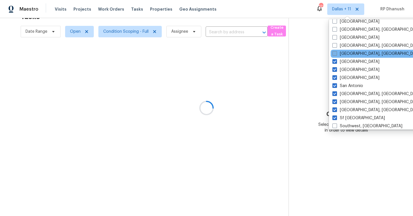
click at [347, 53] on label "[GEOGRAPHIC_DATA], [GEOGRAPHIC_DATA]" at bounding box center [377, 54] width 89 height 6
click at [336, 53] on input "[GEOGRAPHIC_DATA], [GEOGRAPHIC_DATA]" at bounding box center [335, 53] width 4 height 4
checkbox input "true"
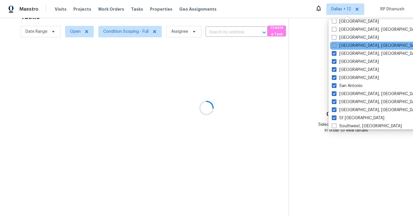
click at [347, 46] on label "Reno, NV" at bounding box center [376, 46] width 89 height 6
click at [336, 46] on input "Reno, NV" at bounding box center [334, 45] width 4 height 4
checkbox input "true"
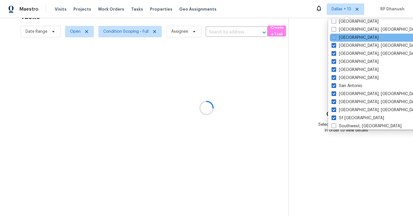
click at [347, 41] on div "Raleigh" at bounding box center [388, 38] width 116 height 8
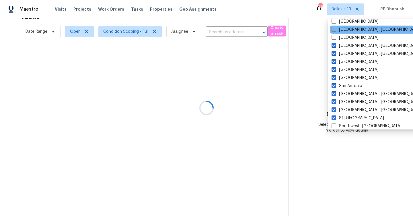
click at [347, 32] on div "Prescott, AZ" at bounding box center [388, 30] width 116 height 8
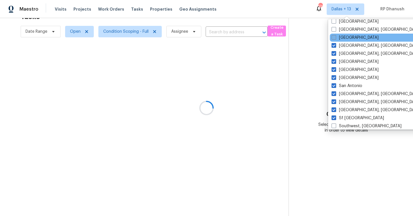
click at [346, 37] on label "Raleigh" at bounding box center [355, 38] width 47 height 6
click at [336, 37] on input "Raleigh" at bounding box center [334, 37] width 4 height 4
checkbox input "true"
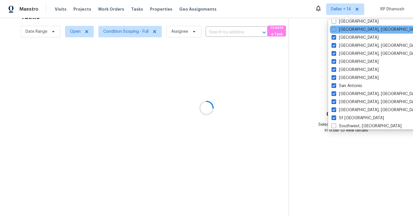
click at [346, 31] on label "Prescott, AZ" at bounding box center [376, 30] width 89 height 6
click at [336, 30] on input "Prescott, AZ" at bounding box center [334, 29] width 4 height 4
checkbox input "true"
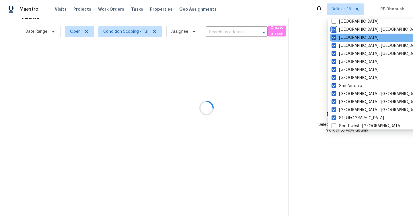
scroll to position [305, 0]
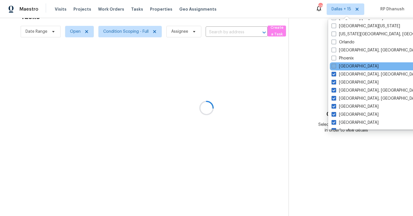
click at [343, 65] on label "Portland" at bounding box center [355, 66] width 47 height 6
click at [336, 65] on input "Portland" at bounding box center [334, 65] width 4 height 4
checkbox input "true"
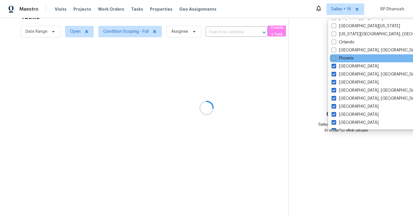
click at [343, 59] on label "Phoenix" at bounding box center [343, 58] width 22 height 6
click at [336, 59] on input "Phoenix" at bounding box center [334, 57] width 4 height 4
checkbox input "true"
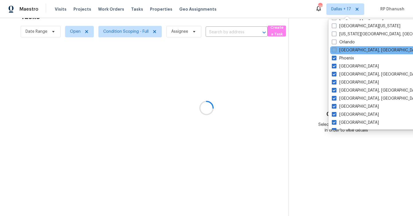
click at [343, 51] on label "Philadelphia, PA" at bounding box center [376, 50] width 89 height 6
click at [336, 51] on input "Philadelphia, PA" at bounding box center [334, 49] width 4 height 4
checkbox input "true"
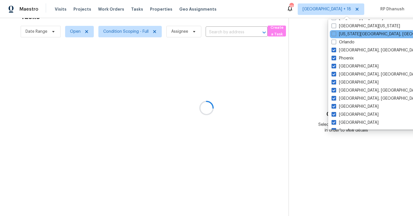
click at [344, 38] on div "Oklahoma City, OK" at bounding box center [388, 34] width 116 height 8
click at [344, 36] on label "Oklahoma City, OK" at bounding box center [387, 34] width 111 height 6
click at [336, 35] on input "Oklahoma City, OK" at bounding box center [334, 33] width 4 height 4
checkbox input "true"
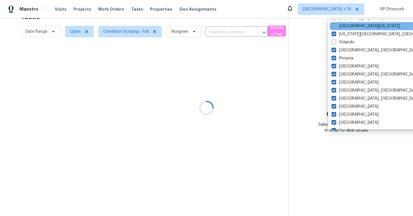
click at [344, 29] on div "Northern Colorado" at bounding box center [388, 26] width 116 height 8
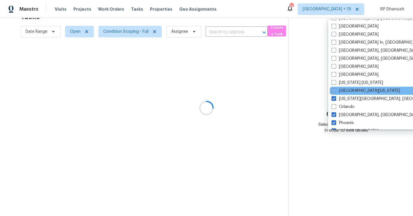
scroll to position [224, 0]
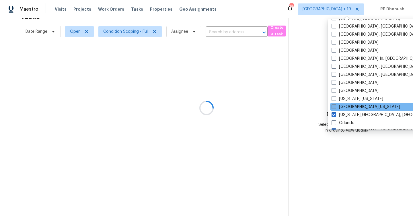
click at [343, 107] on label "Northern Colorado" at bounding box center [366, 107] width 69 height 6
click at [336, 107] on input "Northern Colorado" at bounding box center [334, 106] width 4 height 4
checkbox input "true"
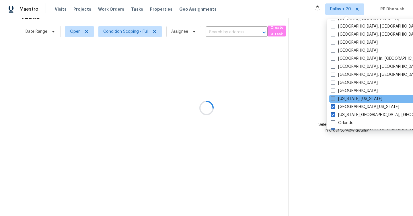
click at [343, 101] on label "New York New Jersey" at bounding box center [357, 99] width 52 height 6
click at [335, 100] on input "New York New Jersey" at bounding box center [333, 98] width 4 height 4
checkbox input "true"
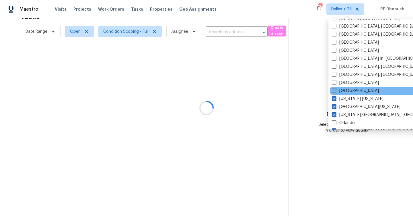
click at [344, 90] on label "Nashville" at bounding box center [355, 91] width 47 height 6
click at [336, 90] on input "Nashville" at bounding box center [334, 90] width 4 height 4
checkbox input "true"
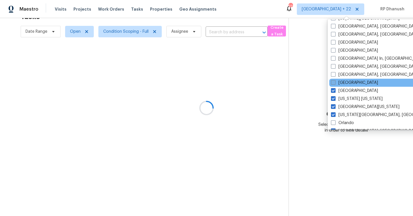
click at [344, 82] on label "Minneapolis" at bounding box center [354, 83] width 47 height 6
click at [335, 82] on input "Minneapolis" at bounding box center [333, 82] width 4 height 4
checkbox input "true"
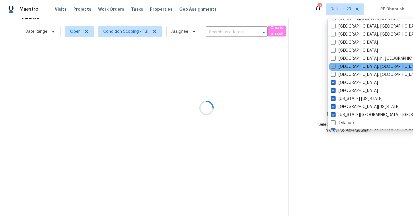
click at [345, 68] on label "Memphis, TN" at bounding box center [375, 67] width 89 height 6
click at [335, 67] on input "Memphis, TN" at bounding box center [333, 66] width 4 height 4
checkbox input "true"
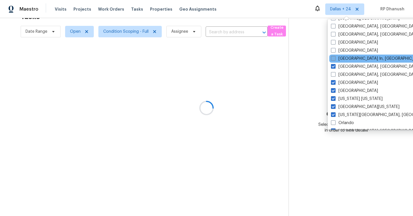
click at [345, 60] on label "Louisville In, KY" at bounding box center [378, 59] width 94 height 6
click at [335, 59] on input "Louisville In, KY" at bounding box center [333, 58] width 4 height 4
checkbox input "true"
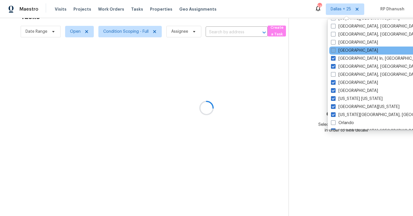
click at [346, 50] on label "Los Angeles" at bounding box center [354, 51] width 47 height 6
click at [335, 50] on input "Los Angeles" at bounding box center [333, 50] width 4 height 4
checkbox input "true"
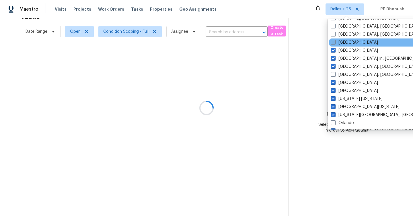
click at [346, 44] on label "Las Vegas" at bounding box center [354, 43] width 47 height 6
click at [335, 43] on input "Las Vegas" at bounding box center [333, 42] width 4 height 4
checkbox input "true"
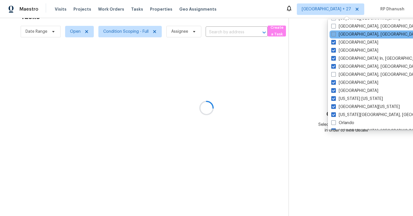
click at [346, 34] on label "Knoxville, TN" at bounding box center [376, 35] width 89 height 6
click at [335, 34] on input "Knoxville, TN" at bounding box center [334, 34] width 4 height 4
checkbox input "true"
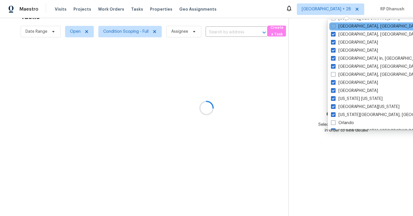
click at [346, 27] on label "Killeen, TX" at bounding box center [375, 27] width 89 height 6
click at [335, 27] on input "Killeen, TX" at bounding box center [333, 26] width 4 height 4
checkbox input "true"
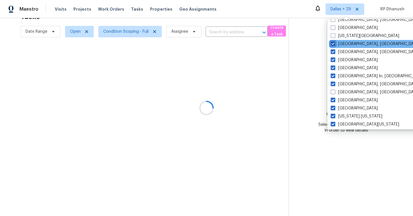
scroll to position [195, 0]
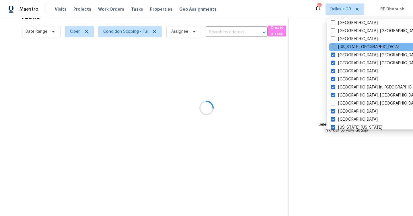
click at [346, 45] on label "Kansas City" at bounding box center [365, 47] width 69 height 6
click at [335, 45] on input "Kansas City" at bounding box center [333, 46] width 4 height 4
checkbox input "true"
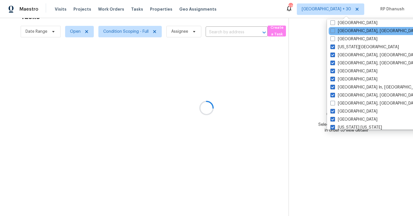
click at [347, 28] on div "Indianapolis, IN" at bounding box center [387, 31] width 116 height 8
click at [347, 29] on label "Indianapolis, IN" at bounding box center [375, 31] width 89 height 6
click at [334, 29] on input "Indianapolis, IN" at bounding box center [333, 30] width 4 height 4
checkbox input "true"
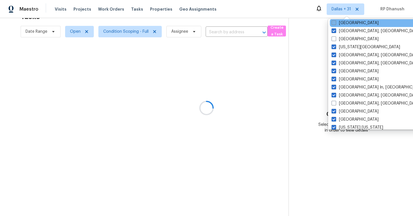
click at [347, 25] on label "Houston" at bounding box center [355, 23] width 47 height 6
click at [336, 24] on input "Houston" at bounding box center [334, 22] width 4 height 4
checkbox input "true"
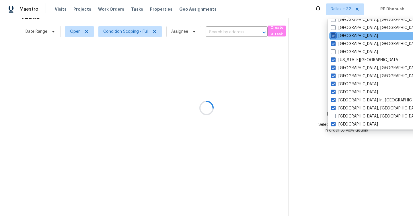
scroll to position [132, 0]
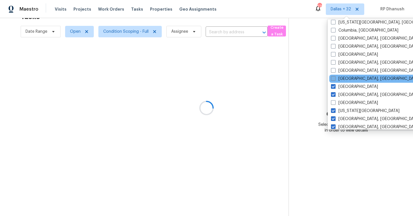
click at [344, 77] on label "Greenville, SC" at bounding box center [375, 79] width 89 height 6
click at [335, 77] on input "Greenville, SC" at bounding box center [333, 78] width 4 height 4
checkbox input "true"
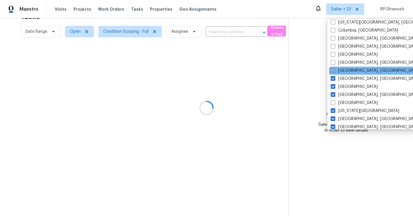
click at [344, 72] on label "Greensboro, NC" at bounding box center [375, 71] width 89 height 6
click at [335, 71] on input "Greensboro, NC" at bounding box center [333, 70] width 4 height 4
checkbox input "true"
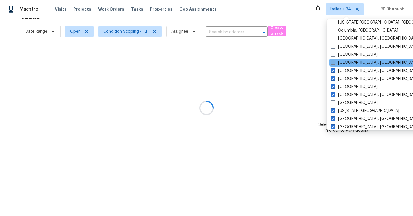
click at [344, 65] on label "Detroit, MI" at bounding box center [375, 63] width 89 height 6
click at [335, 63] on input "Detroit, MI" at bounding box center [333, 62] width 4 height 4
checkbox input "true"
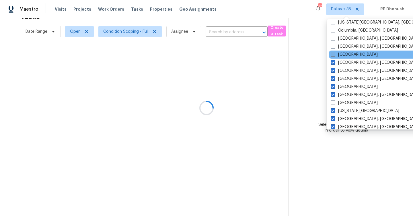
click at [345, 54] on label "Denver" at bounding box center [354, 55] width 47 height 6
click at [335, 54] on input "Denver" at bounding box center [333, 54] width 4 height 4
checkbox input "true"
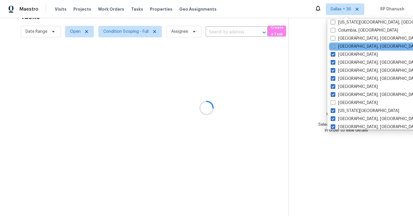
click at [345, 49] on label "Corpus Christi, TX" at bounding box center [375, 47] width 89 height 6
click at [335, 47] on input "Corpus Christi, TX" at bounding box center [333, 46] width 4 height 4
checkbox input "true"
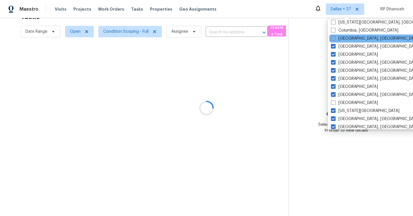
click at [345, 41] on label "Columbus, OH" at bounding box center [375, 39] width 89 height 6
click at [335, 39] on input "Columbus, OH" at bounding box center [333, 38] width 4 height 4
checkbox input "true"
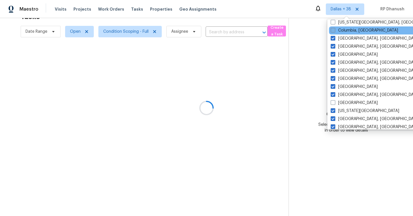
click at [345, 33] on label "Columbia, SC" at bounding box center [364, 31] width 67 height 6
click at [335, 31] on input "Columbia, SC" at bounding box center [333, 30] width 4 height 4
checkbox input "true"
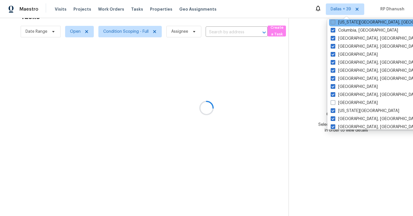
click at [345, 23] on label "Colorado Springs, CO" at bounding box center [386, 23] width 111 height 6
click at [335, 23] on input "Colorado Springs, CO" at bounding box center [333, 22] width 4 height 4
checkbox input "true"
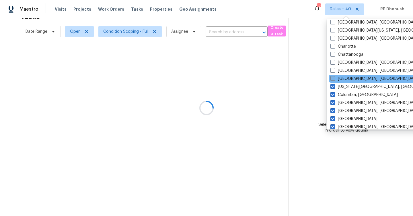
click at [344, 76] on label "Cleveland, OH" at bounding box center [375, 79] width 89 height 6
click at [334, 76] on input "Cleveland, OH" at bounding box center [333, 78] width 4 height 4
checkbox input "true"
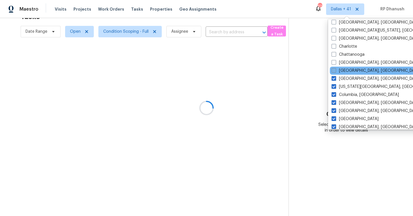
click at [344, 69] on label "Cincinnati, OH" at bounding box center [376, 71] width 89 height 6
click at [336, 69] on input "Cincinnati, OH" at bounding box center [334, 70] width 4 height 4
checkbox input "true"
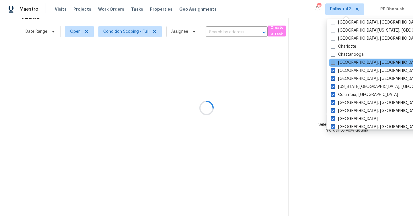
click at [344, 65] on label "Chicago, IL" at bounding box center [375, 63] width 89 height 6
click at [335, 63] on input "Chicago, IL" at bounding box center [333, 62] width 4 height 4
checkbox input "true"
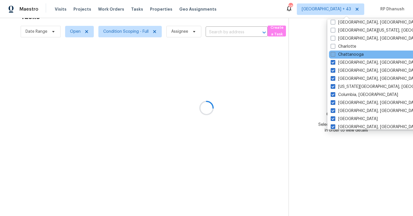
click at [343, 53] on label "Chattanooga" at bounding box center [347, 55] width 33 height 6
click at [335, 53] on input "Chattanooga" at bounding box center [333, 54] width 4 height 4
checkbox input "true"
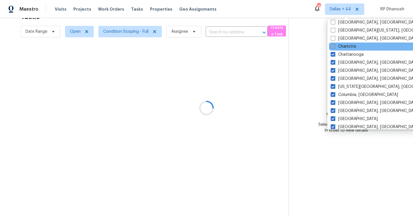
click at [343, 45] on label "Charlotte" at bounding box center [344, 47] width 26 height 6
click at [335, 45] on input "Charlotte" at bounding box center [333, 46] width 4 height 4
checkbox input "true"
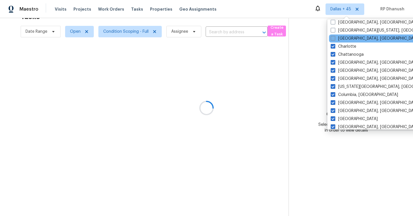
click at [343, 40] on label "Charleston, SC" at bounding box center [375, 39] width 89 height 6
click at [335, 39] on input "Charleston, SC" at bounding box center [333, 38] width 4 height 4
checkbox input "true"
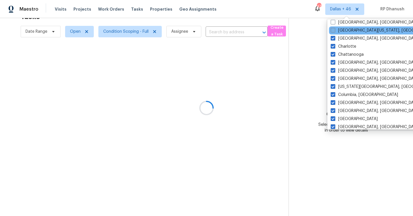
click at [344, 30] on label "Central California, CA" at bounding box center [386, 31] width 111 height 6
click at [335, 30] on input "Central California, CA" at bounding box center [333, 30] width 4 height 4
checkbox input "true"
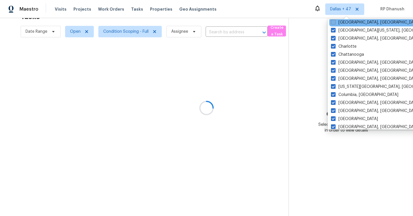
click at [344, 24] on label "Boston, MA" at bounding box center [375, 23] width 89 height 6
click at [335, 23] on input "Boston, MA" at bounding box center [333, 22] width 4 height 4
checkbox input "true"
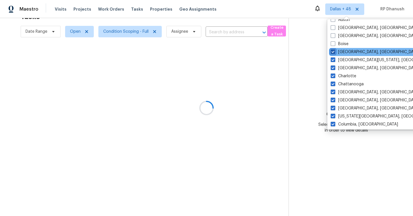
scroll to position [3, 0]
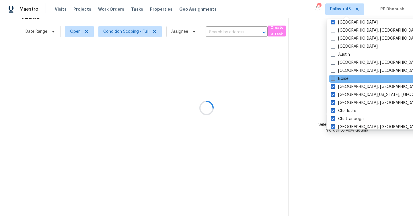
click at [343, 81] on label "Boise" at bounding box center [340, 79] width 18 height 6
click at [335, 80] on input "Boise" at bounding box center [333, 78] width 4 height 4
checkbox input "true"
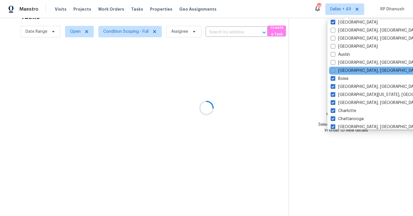
click at [343, 72] on label "Birmingham, AL" at bounding box center [375, 71] width 89 height 6
click at [335, 71] on input "Birmingham, AL" at bounding box center [333, 70] width 4 height 4
checkbox input "true"
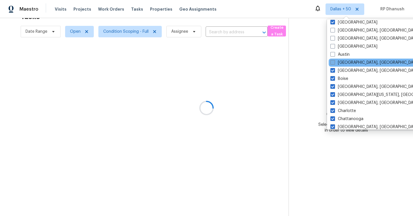
click at [342, 62] on label "Baltimore, MD" at bounding box center [375, 63] width 89 height 6
click at [334, 62] on input "Baltimore, MD" at bounding box center [333, 62] width 4 height 4
checkbox input "true"
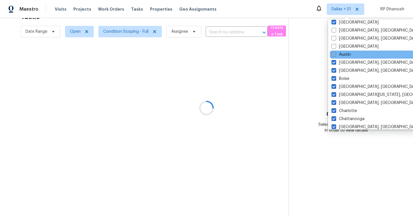
click at [342, 55] on label "Austin" at bounding box center [341, 55] width 19 height 6
click at [336, 55] on input "Austin" at bounding box center [334, 54] width 4 height 4
checkbox input "true"
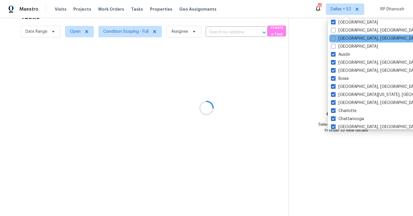
click at [343, 41] on label "Asheville, NC" at bounding box center [375, 39] width 89 height 6
click at [335, 39] on input "Asheville, NC" at bounding box center [333, 38] width 4 height 4
checkbox input "true"
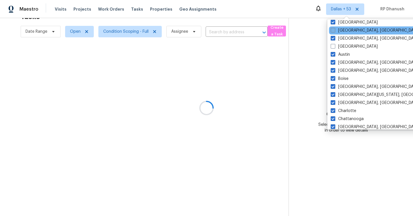
click at [342, 29] on label "Albuquerque, NM" at bounding box center [375, 31] width 89 height 6
click at [335, 29] on input "Albuquerque, NM" at bounding box center [333, 30] width 4 height 4
checkbox input "true"
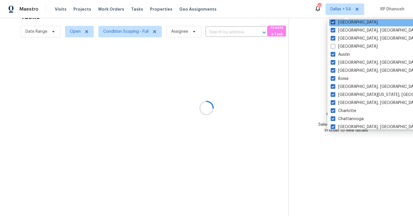
click at [340, 22] on label "Dallas" at bounding box center [354, 23] width 47 height 6
click at [335, 22] on input "Dallas" at bounding box center [333, 22] width 4 height 4
checkbox input "false"
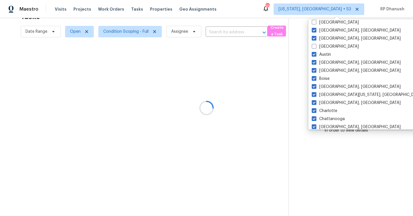
click at [371, 48] on div at bounding box center [206, 108] width 413 height 216
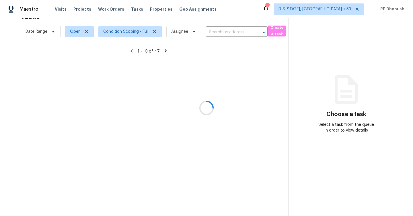
scroll to position [52, 0]
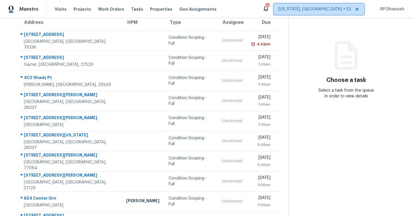
click at [335, 11] on span "Washington, DC + 53" at bounding box center [315, 9] width 73 height 6
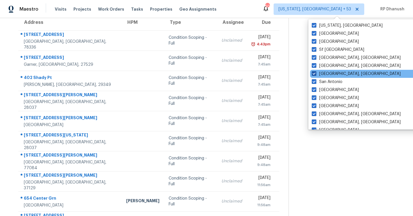
scroll to position [385, 0]
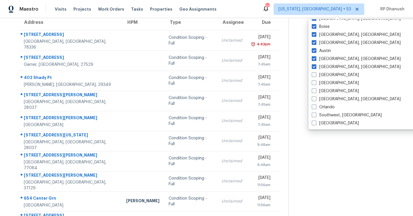
click at [371, 88] on div "Select a task from the queue in order to view details" at bounding box center [347, 93] width 58 height 11
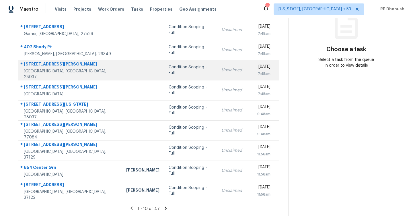
scroll to position [0, 0]
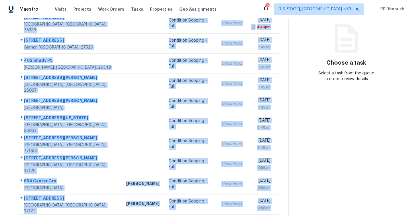
scroll to position [83, 0]
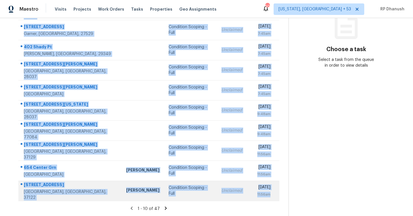
drag, startPoint x: 21, startPoint y: 85, endPoint x: 269, endPoint y: 200, distance: 273.6
click at [269, 200] on tbody "[STREET_ADDRESS] Condition Scoping - Full Unclaimed [DATE] 4:43pm [STREET_ADDRE…" at bounding box center [148, 100] width 261 height 201
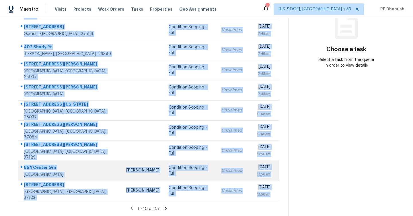
copy tbody "[STREET_ADDRESS] Condition Scoping - Full Unclaimed [DATE] 4:43pm [STREET_ADDRE…"
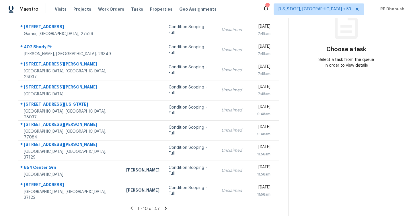
click at [330, 151] on section "Choose a task Select a task from the queue in order to view details" at bounding box center [346, 75] width 115 height 281
click at [165, 208] on icon at bounding box center [166, 207] width 2 height 3
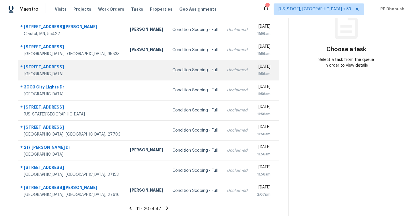
scroll to position [13, 0]
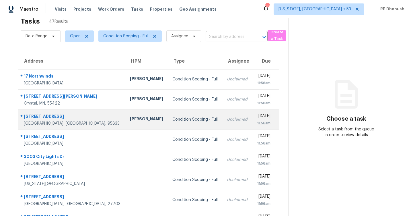
drag, startPoint x: 22, startPoint y: 74, endPoint x: 141, endPoint y: 115, distance: 125.7
click at [141, 115] on tbody "17 Northwinds [GEOGRAPHIC_DATA] [PERSON_NAME] Condition Scoping - Full Unclaime…" at bounding box center [148, 169] width 261 height 201
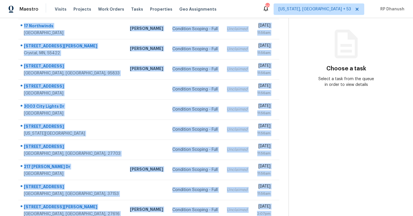
scroll to position [83, 0]
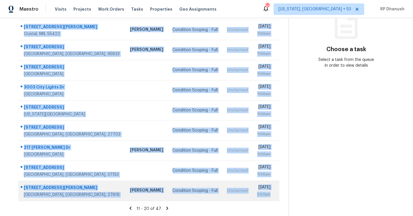
drag, startPoint x: 20, startPoint y: 71, endPoint x: 274, endPoint y: 192, distance: 281.1
click at [274, 192] on tbody "17 Northwinds Aliso Viejo, CA, 92656 Sean Hatfield Condition Scoping - Full Unc…" at bounding box center [148, 100] width 261 height 201
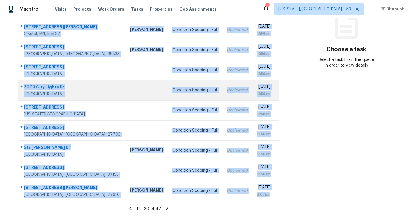
copy tbody "17 Northwinds Aliso Viejo, CA, 92656 Sean Hatfield Condition Scoping - Full Unc…"
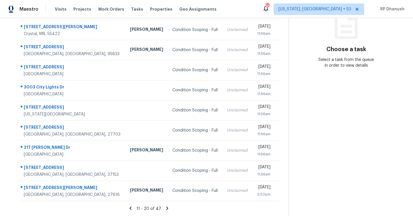
click at [166, 207] on icon at bounding box center [167, 208] width 5 height 5
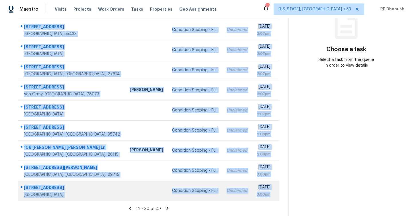
drag, startPoint x: 22, startPoint y: 65, endPoint x: 276, endPoint y: 197, distance: 286.8
click at [276, 197] on tbody "1508 Olde McKenzie Dr Holly Springs, NC, 27540 Wayne Putnam Condition Scoping -…" at bounding box center [148, 100] width 261 height 201
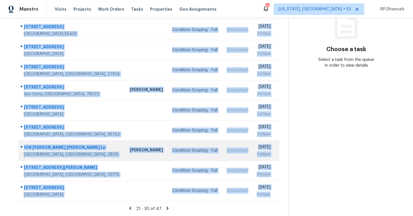
copy tbody "1508 Olde McKenzie Dr Holly Springs, NC, 27540 Wayne Putnam Condition Scoping -…"
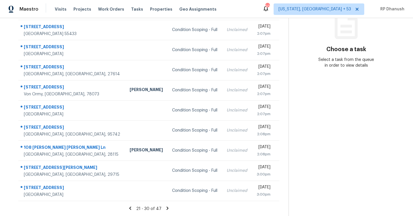
click at [167, 207] on icon at bounding box center [168, 207] width 2 height 3
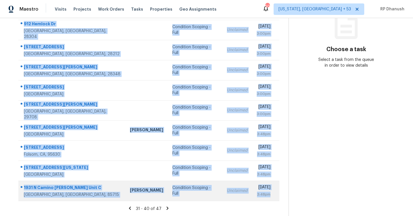
drag, startPoint x: 24, startPoint y: 85, endPoint x: 270, endPoint y: 199, distance: 270.5
click at [270, 199] on tbody "818 Houston Ct Haw River, NC, 27258 Condition Scoping - Full Unclaimed Wed, Aug…" at bounding box center [148, 100] width 261 height 201
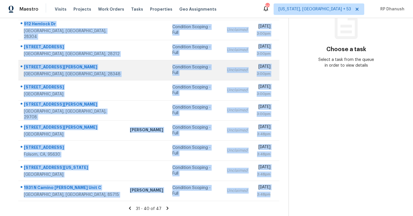
copy tbody "818 Houston Ct Haw River, NC, 27258 Condition Scoping - Full Unclaimed Wed, Aug…"
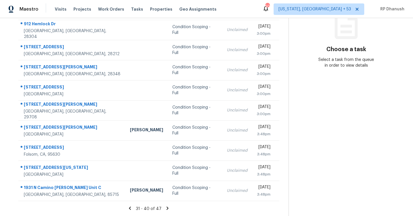
click at [167, 206] on icon at bounding box center [167, 208] width 5 height 5
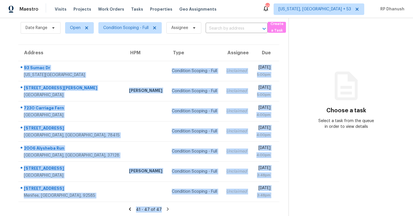
scroll to position [23, 0]
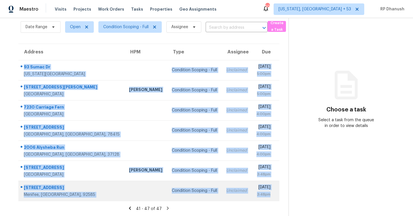
drag, startPoint x: 24, startPoint y: 82, endPoint x: 270, endPoint y: 200, distance: 273.1
click at [270, 200] on tbody "93 Sumac Dr Colorado Springs, CO, 80911 Condition Scoping - Full Unclaimed Wed,…" at bounding box center [148, 130] width 261 height 141
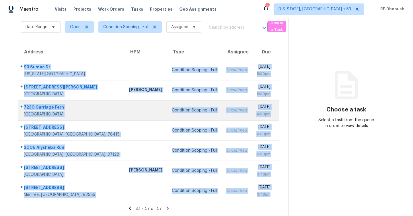
copy tbody "93 Sumac Dr Colorado Springs, CO, 80911 Condition Scoping - Full Unclaimed Wed,…"
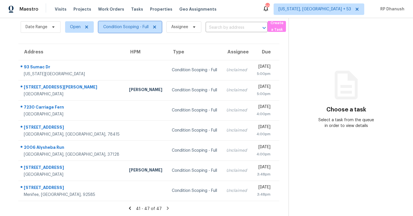
click at [133, 27] on span "Condition Scoping - Full" at bounding box center [125, 27] width 45 height 6
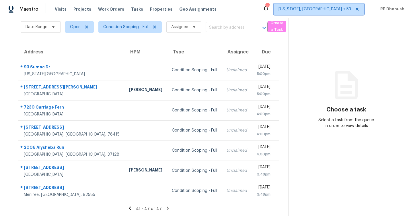
click at [342, 12] on span "Washington, DC + 53" at bounding box center [319, 8] width 91 height 11
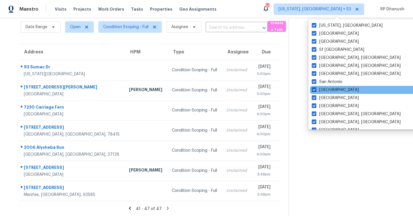
scroll to position [385, 0]
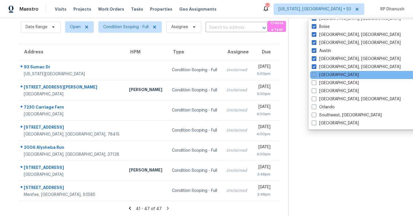
click at [323, 75] on label "Atlanta" at bounding box center [335, 75] width 47 height 6
click at [316, 75] on input "Atlanta" at bounding box center [314, 74] width 4 height 4
checkbox input "true"
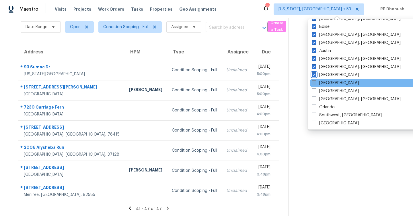
scroll to position [18, 0]
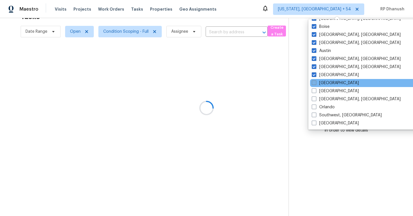
click at [323, 82] on label "Dallas" at bounding box center [335, 83] width 47 height 6
click at [316, 82] on input "Dallas" at bounding box center [314, 82] width 4 height 4
checkbox input "true"
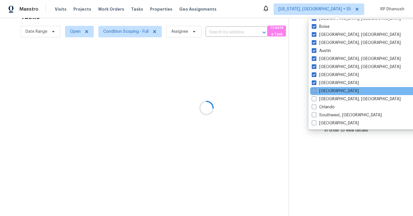
click at [323, 89] on label "Jacksonville" at bounding box center [335, 91] width 47 height 6
click at [316, 89] on input "Jacksonville" at bounding box center [314, 90] width 4 height 4
checkbox input "true"
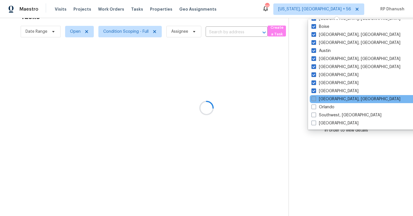
click at [322, 99] on label "Miami, FL" at bounding box center [356, 99] width 89 height 6
click at [315, 99] on input "Miami, FL" at bounding box center [314, 98] width 4 height 4
checkbox input "true"
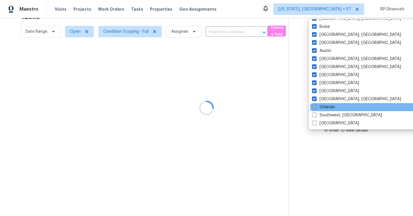
click at [320, 106] on label "Orlando" at bounding box center [323, 107] width 23 height 6
click at [316, 106] on input "Orlando" at bounding box center [314, 106] width 4 height 4
checkbox input "true"
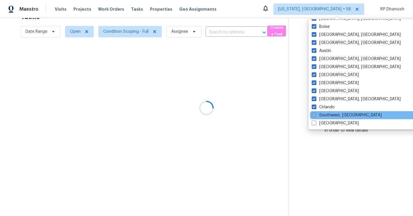
click at [320, 114] on label "Southwest, FL" at bounding box center [347, 115] width 70 height 6
click at [316, 114] on input "Southwest, FL" at bounding box center [314, 114] width 4 height 4
checkbox input "true"
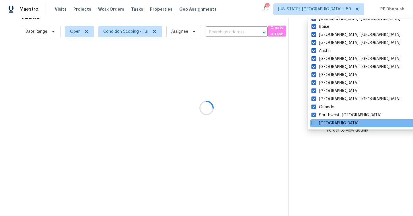
click at [320, 122] on label "Tampa" at bounding box center [335, 123] width 47 height 6
click at [315, 122] on input "Tampa" at bounding box center [314, 122] width 4 height 4
checkbox input "true"
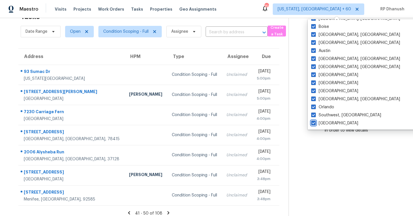
scroll to position [23, 0]
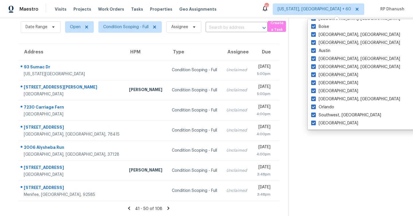
click at [313, 157] on section "Choose a task Select a task from the queue in order to view details" at bounding box center [346, 105] width 115 height 221
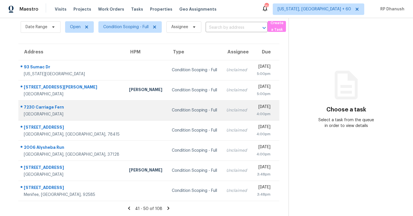
scroll to position [0, 0]
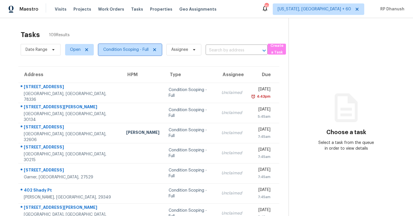
click at [137, 51] on span "Condition Scoping - Full" at bounding box center [125, 50] width 45 height 6
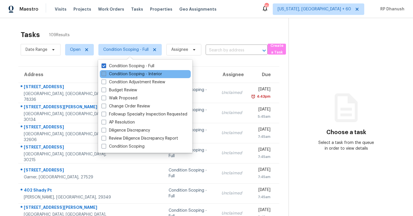
click at [140, 76] on label "Condition Scoping - Interior" at bounding box center [132, 74] width 61 height 6
click at [105, 75] on input "Condition Scoping - Interior" at bounding box center [104, 73] width 4 height 4
checkbox input "true"
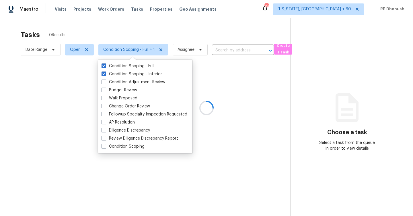
click at [337, 7] on div at bounding box center [206, 108] width 413 height 216
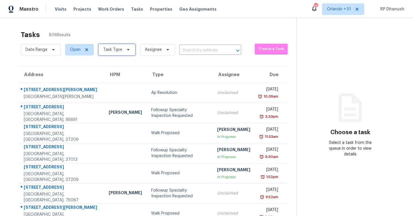
click at [115, 48] on span "Task Type" at bounding box center [112, 50] width 19 height 6
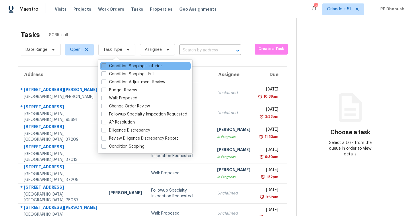
click at [127, 67] on label "Condition Scoping - Interior" at bounding box center [132, 66] width 61 height 6
click at [105, 67] on input "Condition Scoping - Interior" at bounding box center [104, 65] width 4 height 4
checkbox input "true"
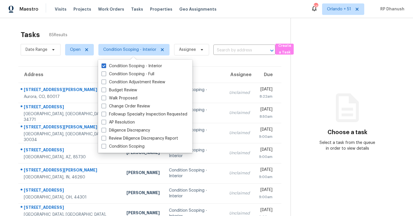
click at [314, 87] on section "Choose a task Select a task from the queue in order to view details" at bounding box center [347, 158] width 113 height 281
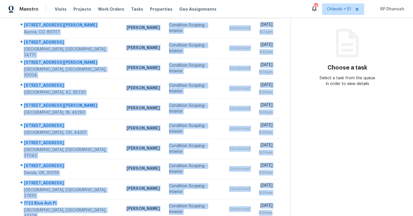
scroll to position [83, 0]
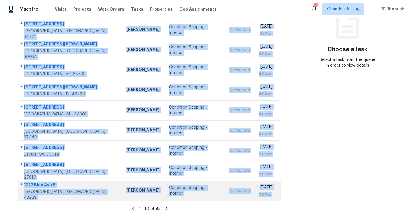
drag, startPoint x: 22, startPoint y: 84, endPoint x: 264, endPoint y: 198, distance: 266.6
click at [264, 198] on tbody "[STREET_ADDRESS][PERSON_NAME] [PERSON_NAME] Condition Scoping - Interior Unclai…" at bounding box center [149, 100] width 263 height 201
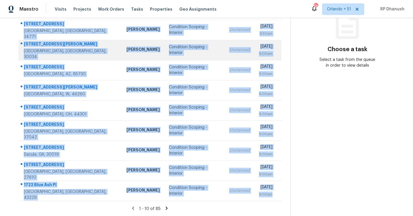
copy tbody "[STREET_ADDRESS][PERSON_NAME] [PERSON_NAME] Condition Scoping - Interior Unclai…"
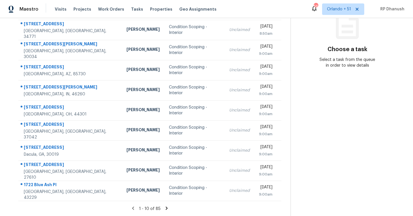
click at [166, 208] on icon at bounding box center [167, 207] width 2 height 3
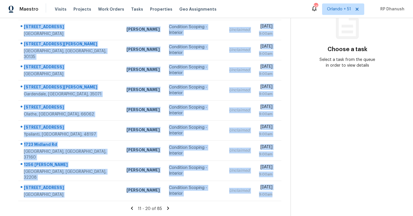
drag, startPoint x: 22, startPoint y: 44, endPoint x: 283, endPoint y: 204, distance: 305.9
click at [283, 204] on section "Tasks 85 Results Date Range Open Condition Scoping - Interior Assignee ​ Create…" at bounding box center [150, 80] width 282 height 272
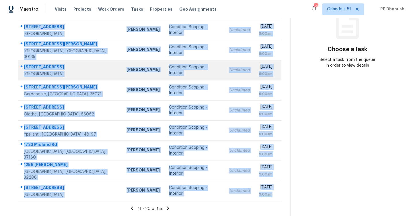
copy tbody "[STREET_ADDRESS][PERSON_NAME] [PERSON_NAME] Condition Scoping - Interior Unclai…"
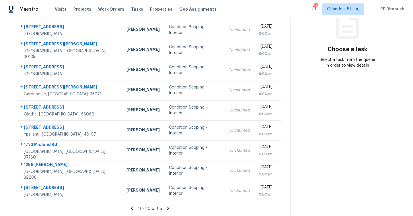
click at [167, 208] on icon at bounding box center [168, 208] width 5 height 5
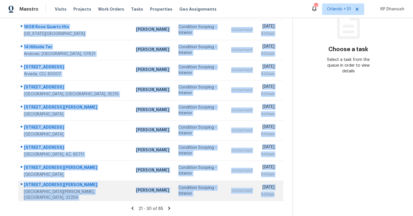
drag, startPoint x: 23, startPoint y: 86, endPoint x: 274, endPoint y: 193, distance: 272.9
click at [274, 193] on tbody "2957 [PERSON_NAME], [GEOGRAPHIC_DATA], 30507 [PERSON_NAME] Condition Scoping - …" at bounding box center [150, 100] width 265 height 201
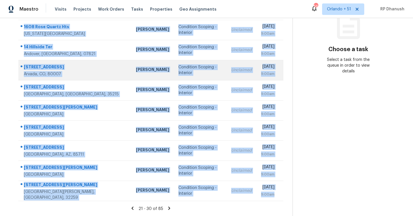
copy tbody "2957 [PERSON_NAME], [GEOGRAPHIC_DATA], 30507 [PERSON_NAME] Condition Scoping - …"
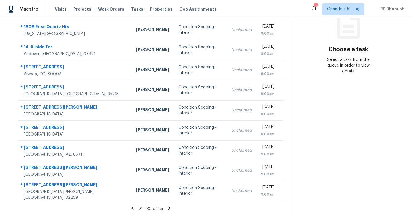
click at [167, 206] on icon at bounding box center [169, 208] width 5 height 5
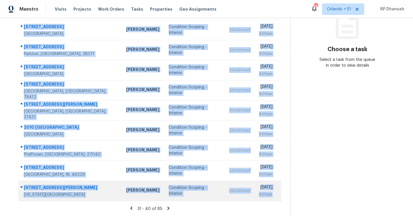
drag, startPoint x: 23, startPoint y: 54, endPoint x: 274, endPoint y: 200, distance: 290.0
click at [274, 200] on tbody "[STREET_ADDRESS][PERSON_NAME][PERSON_NAME] [PERSON_NAME] Condition Scoping - In…" at bounding box center [149, 100] width 263 height 201
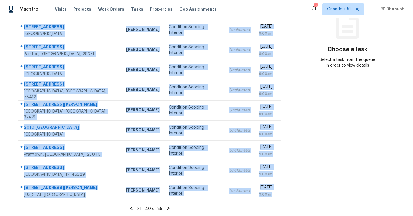
copy tbody "[STREET_ADDRESS][PERSON_NAME][PERSON_NAME] [PERSON_NAME] Condition Scoping - In…"
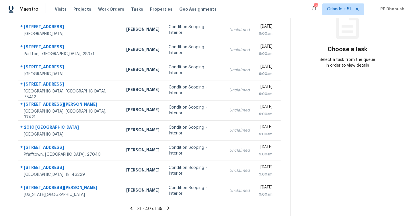
click at [167, 208] on icon at bounding box center [168, 208] width 5 height 5
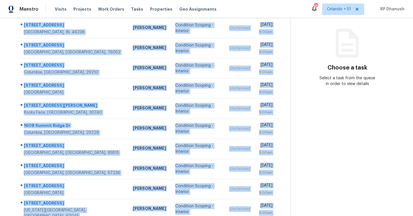
scroll to position [81, 0]
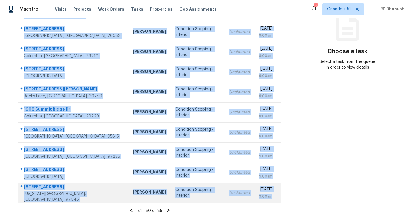
drag, startPoint x: 24, startPoint y: 87, endPoint x: 280, endPoint y: 201, distance: 281.0
click at [280, 201] on tbody "[STREET_ADDRESS][PERSON_NAME] [PERSON_NAME] Condition Scoping - Interior Unclai…" at bounding box center [149, 102] width 263 height 201
copy tbody "[STREET_ADDRESS][PERSON_NAME] [PERSON_NAME] Condition Scoping - Interior Unclai…"
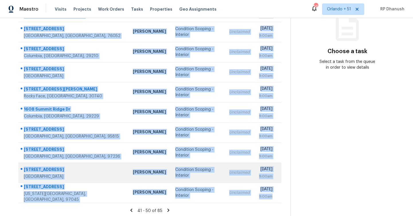
scroll to position [83, 0]
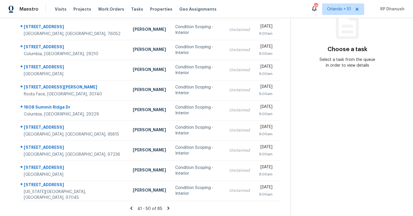
click at [168, 207] on icon at bounding box center [169, 207] width 2 height 3
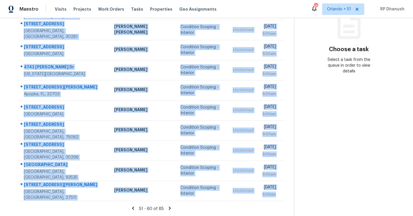
drag, startPoint x: 21, startPoint y: 36, endPoint x: 277, endPoint y: 202, distance: 304.7
click at [277, 202] on section "Tasks 85 Results Date Range Open Condition Scoping - Interior Assignee ​ Create…" at bounding box center [151, 80] width 285 height 272
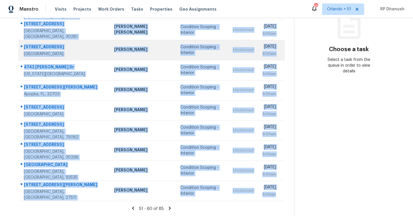
copy tbody "[STREET_ADDRESS][GEOGRAPHIC_DATA][PERSON_NAME][PERSON_NAME] Condition Scoping -…"
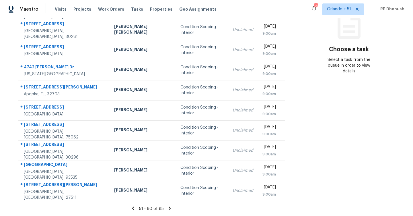
click at [167, 208] on icon at bounding box center [169, 208] width 5 height 5
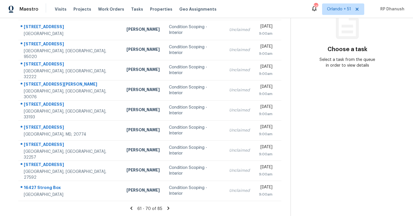
drag, startPoint x: 24, startPoint y: 85, endPoint x: 281, endPoint y: 198, distance: 281.5
click at [281, 198] on div "Address HPM Type Assignee Due [STREET_ADDRESS] [PERSON_NAME] Condition Scoping …" at bounding box center [150, 92] width 282 height 218
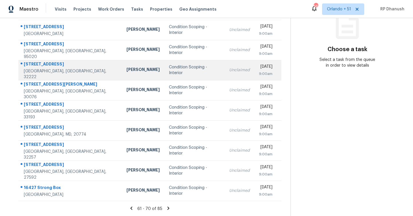
copy table "Address HPM Type Assignee Due"
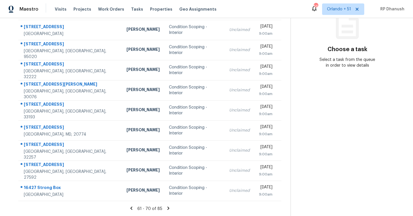
click at [169, 207] on icon at bounding box center [168, 208] width 5 height 5
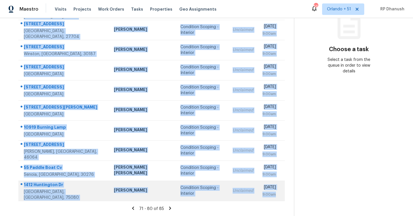
drag, startPoint x: 23, startPoint y: 86, endPoint x: 276, endPoint y: 199, distance: 277.2
click at [276, 199] on tbody "[STREET_ADDRESS] [GEOGRAPHIC_DATA][PERSON_NAME] Condition Scoping - Interior Un…" at bounding box center [151, 100] width 267 height 201
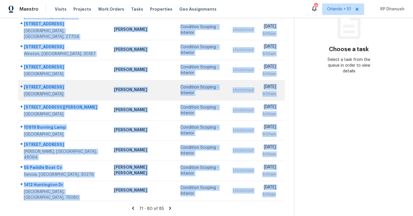
copy tbody "[STREET_ADDRESS] [GEOGRAPHIC_DATA][PERSON_NAME] Condition Scoping - Interior Un…"
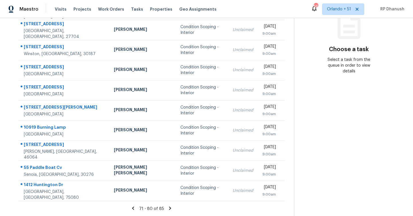
click at [319, 149] on section "Choose a task Select a task from the queue in order to view details" at bounding box center [349, 75] width 110 height 281
click at [168, 207] on icon at bounding box center [170, 208] width 5 height 5
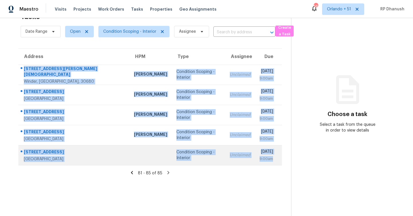
drag, startPoint x: 23, startPoint y: 66, endPoint x: 276, endPoint y: 163, distance: 271.6
click at [276, 163] on tbody "[STREET_ADDRESS][PERSON_NAME] [PERSON_NAME] Condition Scoping - Interior Unclai…" at bounding box center [150, 115] width 264 height 100
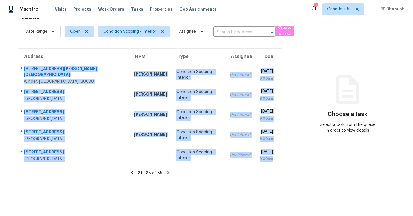
copy tbody "[STREET_ADDRESS][PERSON_NAME] [PERSON_NAME] Condition Scoping - Interior Unclai…"
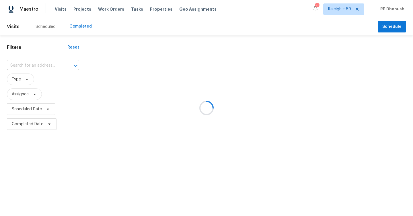
click at [44, 63] on div at bounding box center [206, 108] width 413 height 216
click at [38, 67] on div at bounding box center [206, 108] width 413 height 216
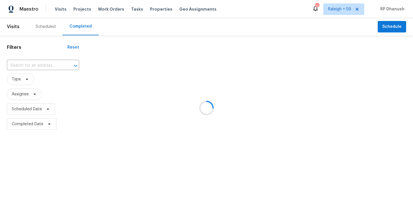
click at [38, 67] on div at bounding box center [206, 108] width 413 height 216
click at [32, 65] on div at bounding box center [206, 108] width 413 height 216
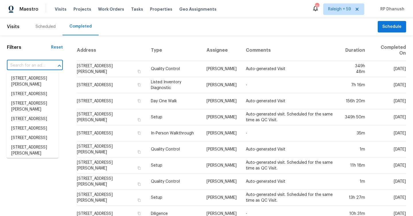
click at [32, 65] on input "text" at bounding box center [27, 65] width 40 height 9
paste input ""[STREET_ADDRESS]""
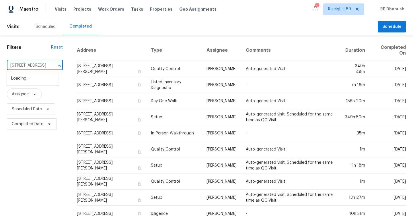
type input "[STREET_ADDRESS]"
click at [30, 77] on li "[STREET_ADDRESS][PERSON_NAME]" at bounding box center [33, 82] width 52 height 16
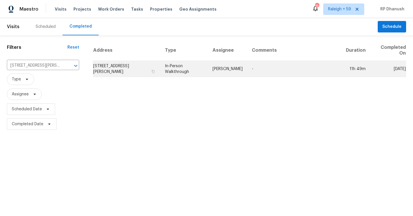
click at [225, 69] on td "[PERSON_NAME]" at bounding box center [227, 69] width 39 height 16
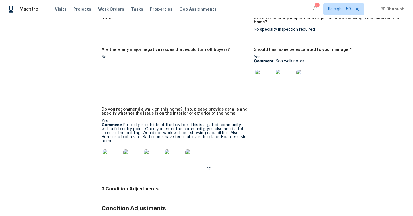
scroll to position [1413, 0]
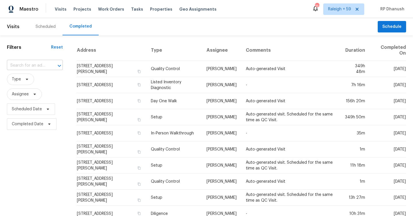
click at [43, 66] on div "​" at bounding box center [35, 65] width 56 height 9
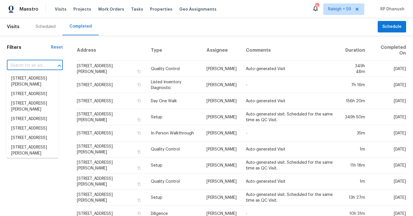
paste input ""4469 White Hill Pl Douglasville, GA, 30135""
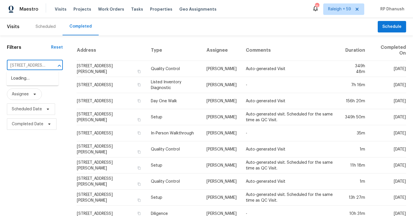
type input "4469 White Hill Pl Douglasville, GA, 30135"
click at [46, 75] on li "4469 White Hill Pl, Douglasville, GA 30135" at bounding box center [33, 82] width 52 height 16
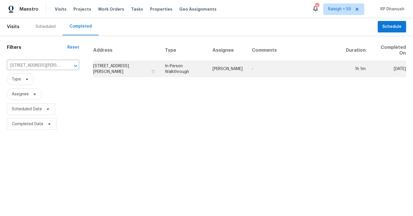
click at [183, 67] on td "In-Person Walkthrough" at bounding box center [184, 69] width 48 height 16
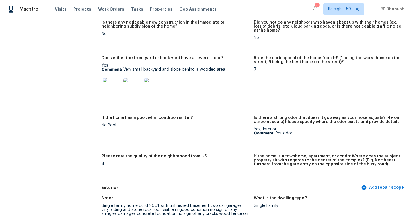
scroll to position [182, 0]
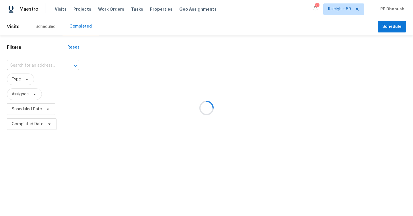
click at [35, 63] on div at bounding box center [206, 108] width 413 height 216
click at [30, 66] on div at bounding box center [206, 108] width 413 height 216
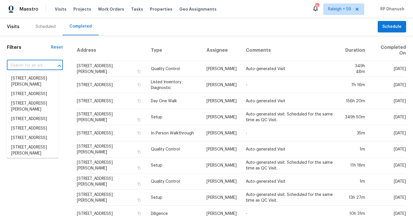
click at [30, 66] on input "text" at bounding box center [27, 65] width 40 height 9
paste input ""[STREET_ADDRESS][PERSON_NAME][PERSON_NAME]""
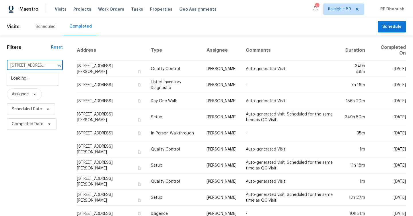
type input "[STREET_ADDRESS][PERSON_NAME][PERSON_NAME]"
click at [30, 78] on li "[STREET_ADDRESS][PERSON_NAME]" at bounding box center [33, 82] width 52 height 16
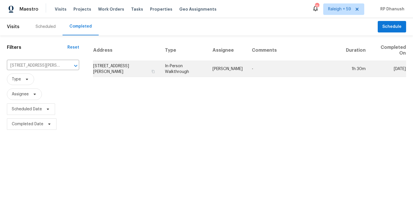
click at [119, 67] on td "[STREET_ADDRESS][PERSON_NAME]" at bounding box center [126, 69] width 67 height 16
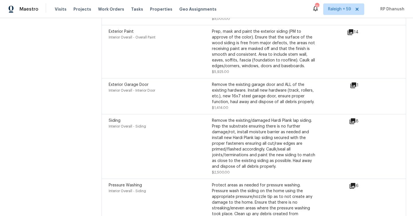
scroll to position [2170, 0]
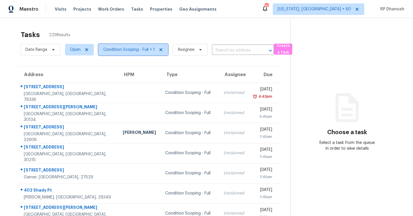
click at [133, 51] on span "Condition Scoping - Full + 1" at bounding box center [129, 50] width 52 height 6
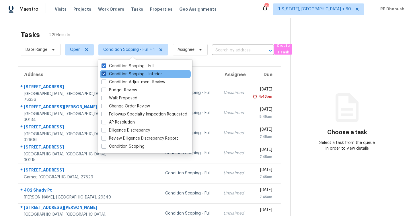
click at [132, 75] on label "Condition Scoping - Interior" at bounding box center [132, 74] width 61 height 6
click at [105, 75] on input "Condition Scoping - Interior" at bounding box center [104, 73] width 4 height 4
checkbox input "false"
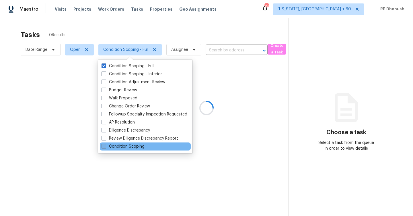
click at [115, 146] on label "Condition Scoping" at bounding box center [123, 147] width 43 height 6
click at [105, 146] on input "Condition Scoping" at bounding box center [104, 146] width 4 height 4
checkbox input "true"
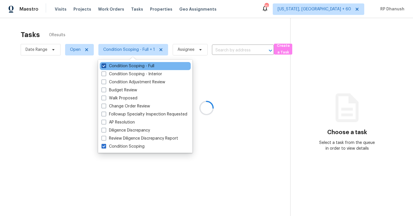
click at [116, 66] on label "Condition Scoping - Full" at bounding box center [128, 66] width 53 height 6
click at [105, 66] on input "Condition Scoping - Full" at bounding box center [104, 65] width 4 height 4
checkbox input "false"
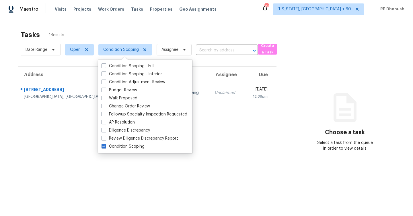
click at [235, 105] on section "Tasks 1 Results Date Range Open Condition Scoping Assignee ​ Create a Task Addr…" at bounding box center [147, 130] width 277 height 207
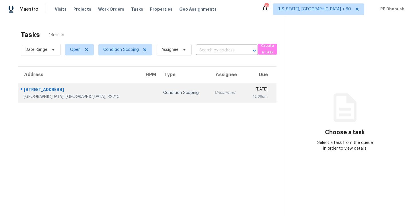
click at [249, 97] on div "12:38pm" at bounding box center [258, 97] width 19 height 6
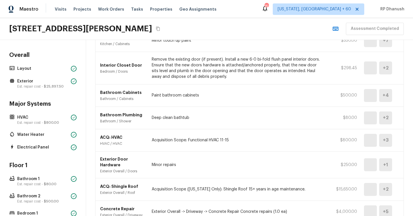
scroll to position [200, 0]
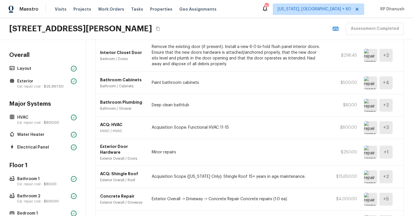
click at [373, 126] on img at bounding box center [370, 127] width 13 height 13
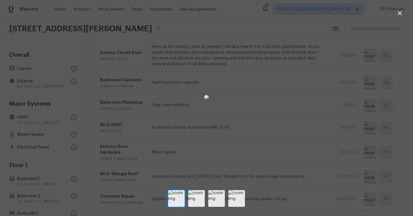
click at [111, 111] on div at bounding box center [206, 97] width 413 height 176
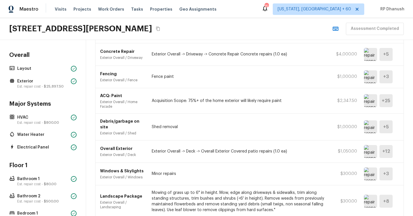
scroll to position [367, 0]
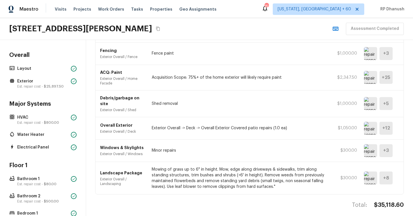
click at [375, 144] on img at bounding box center [370, 150] width 13 height 13
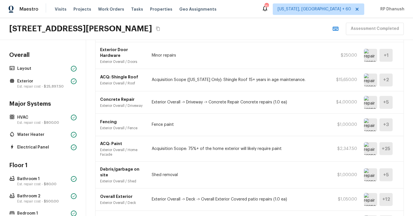
scroll to position [280, 0]
